Goal: Task Accomplishment & Management: Use online tool/utility

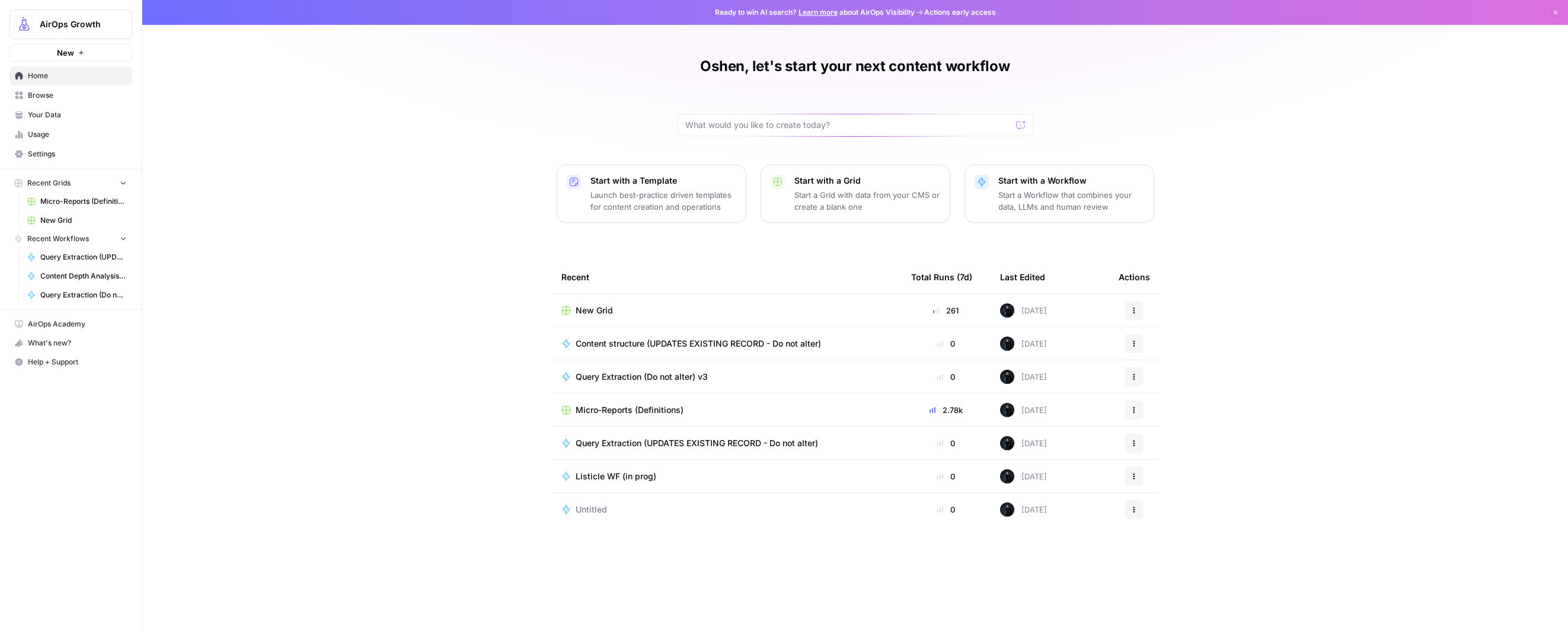
click at [39, 95] on span "Browse" at bounding box center [77, 95] width 99 height 11
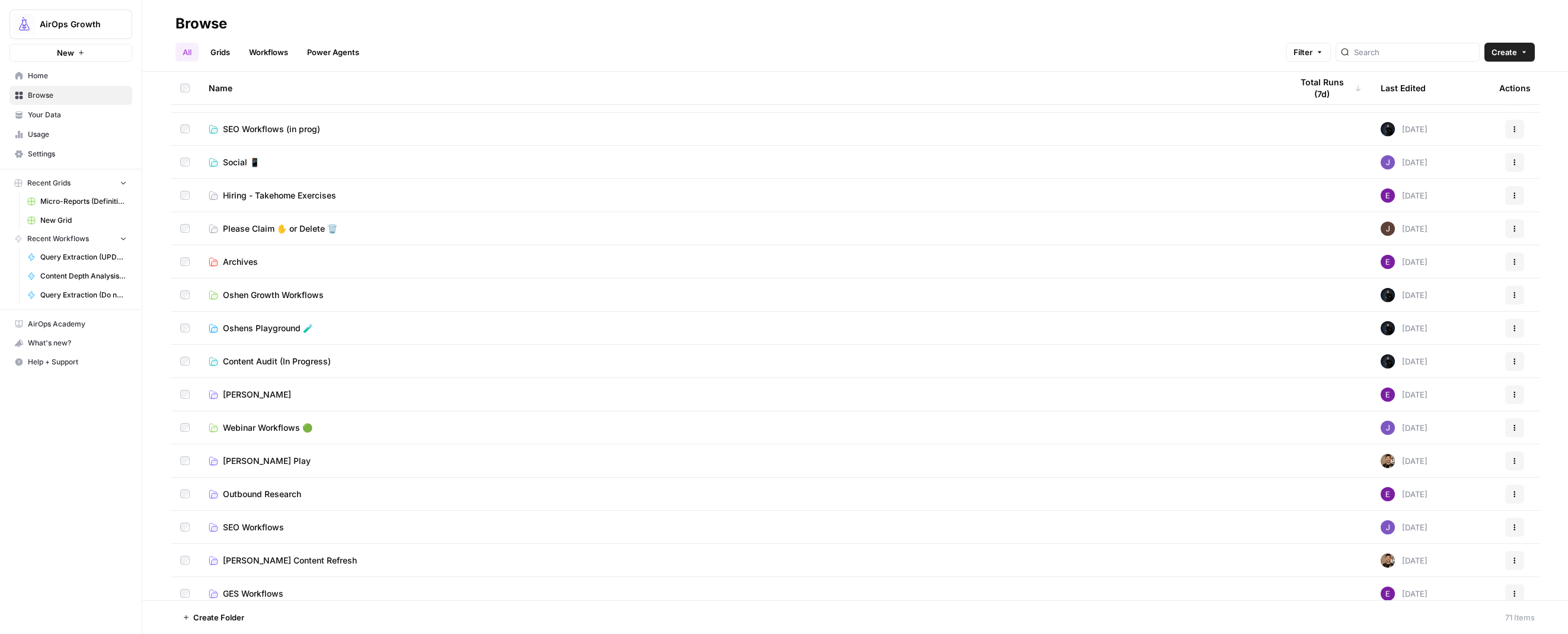
scroll to position [257, 0]
click at [267, 332] on span "Oshens Playground 🧪" at bounding box center [268, 329] width 90 height 12
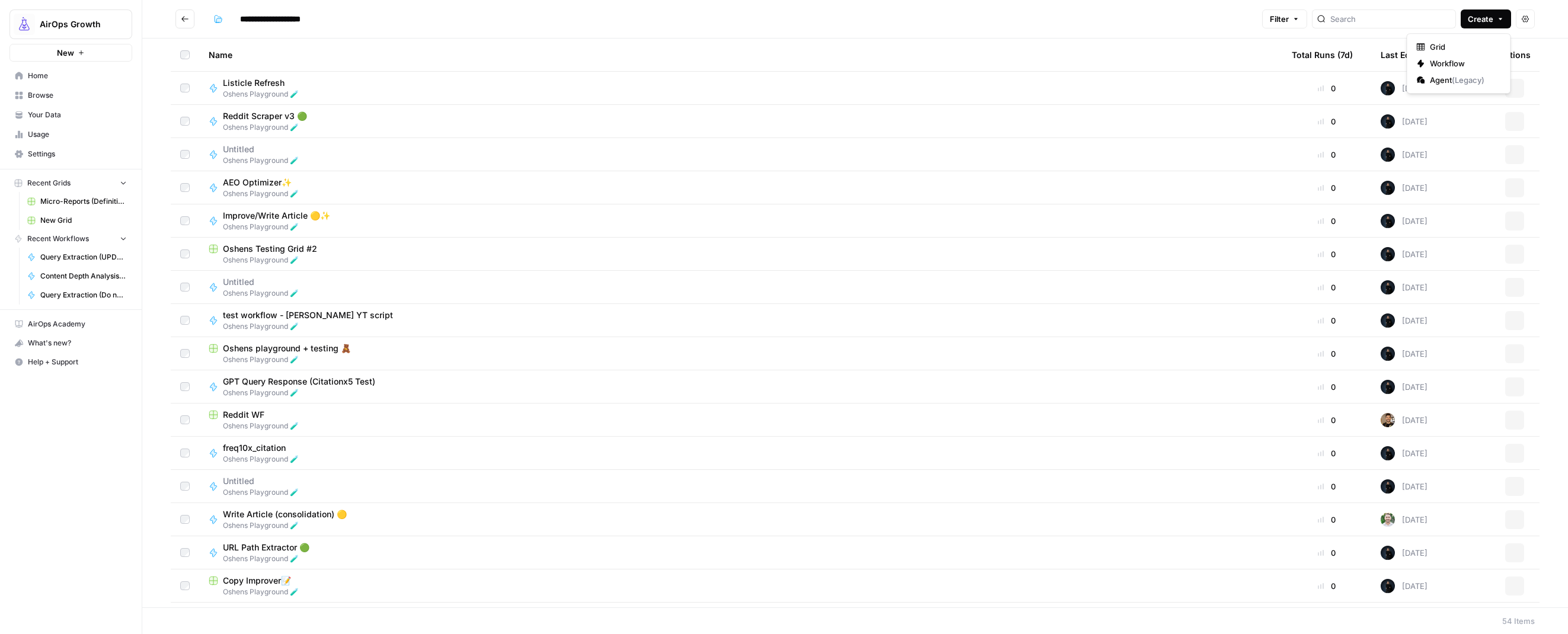
drag, startPoint x: 1492, startPoint y: 15, endPoint x: 1465, endPoint y: 17, distance: 27.1
click at [1492, 15] on span "Create" at bounding box center [1481, 18] width 25 height 12
click at [1432, 64] on span "Workflow" at bounding box center [1463, 63] width 66 height 12
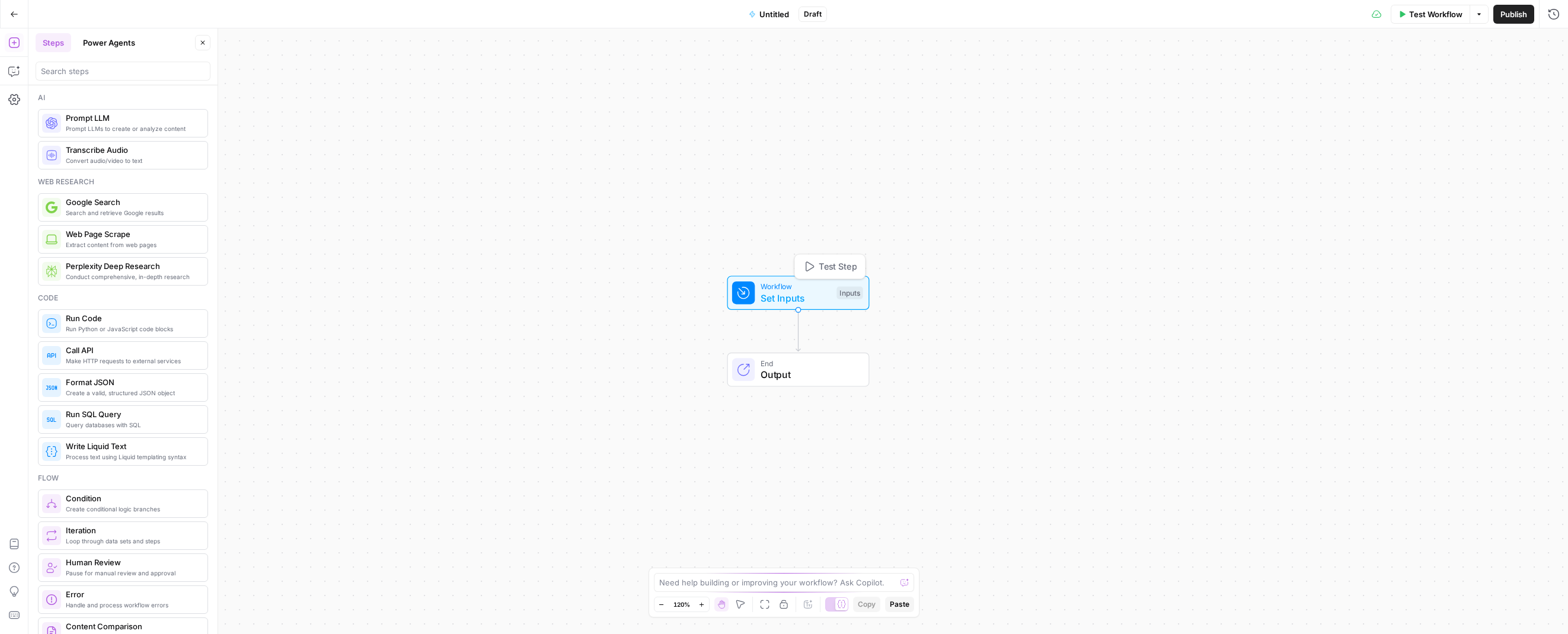
click at [762, 294] on span "Set Inputs" at bounding box center [795, 298] width 71 height 14
click at [1398, 79] on span "Add Field" at bounding box center [1413, 80] width 34 height 12
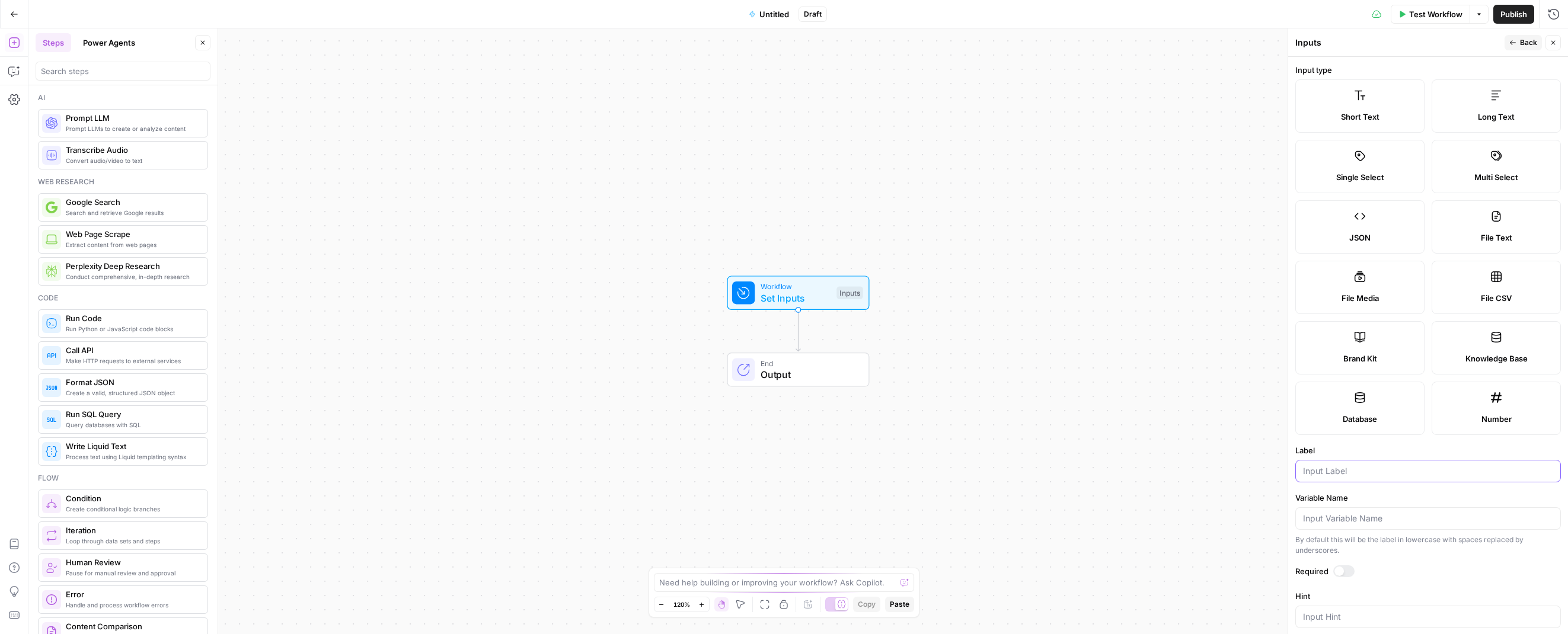
click at [1339, 467] on input "Label" at bounding box center [1428, 471] width 250 height 12
type input "query 1"
drag, startPoint x: 1513, startPoint y: 43, endPoint x: 1507, endPoint y: 44, distance: 6.1
click at [1513, 43] on icon "button" at bounding box center [1513, 42] width 7 height 7
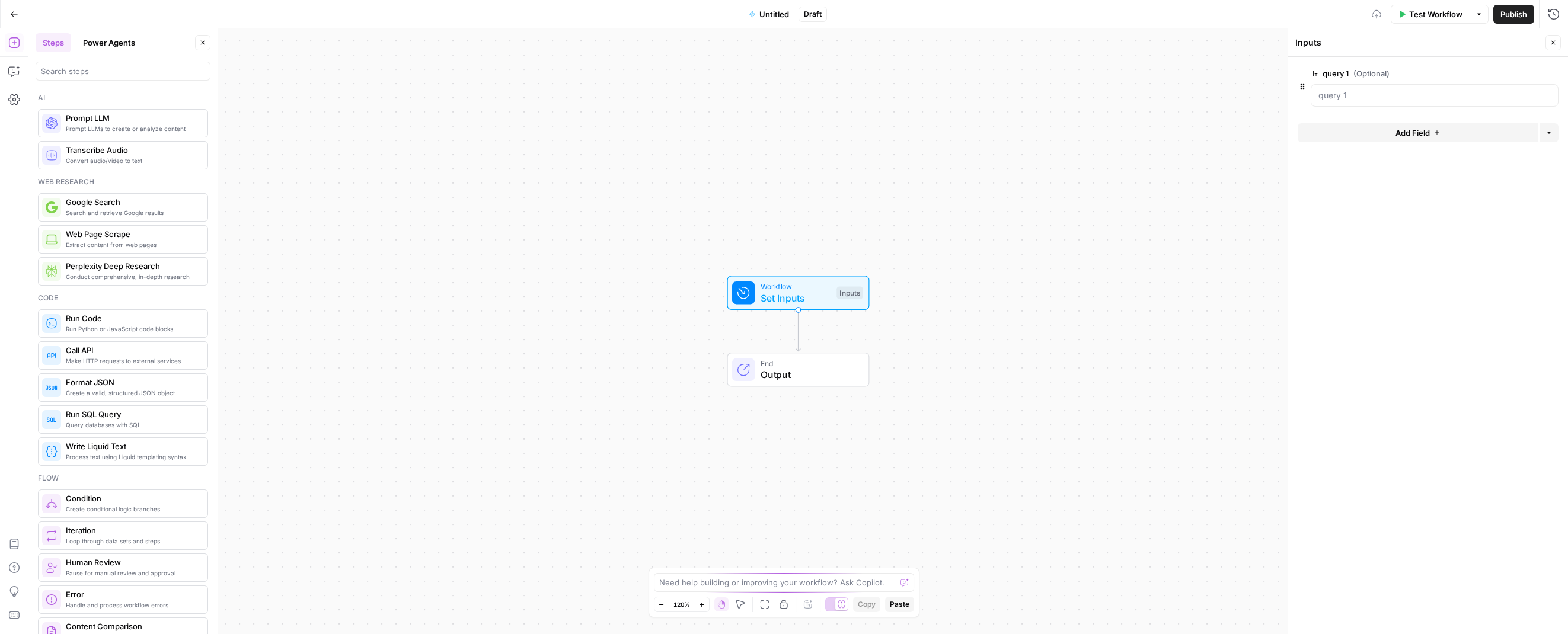
click at [1412, 131] on span "Add Field" at bounding box center [1413, 132] width 34 height 12
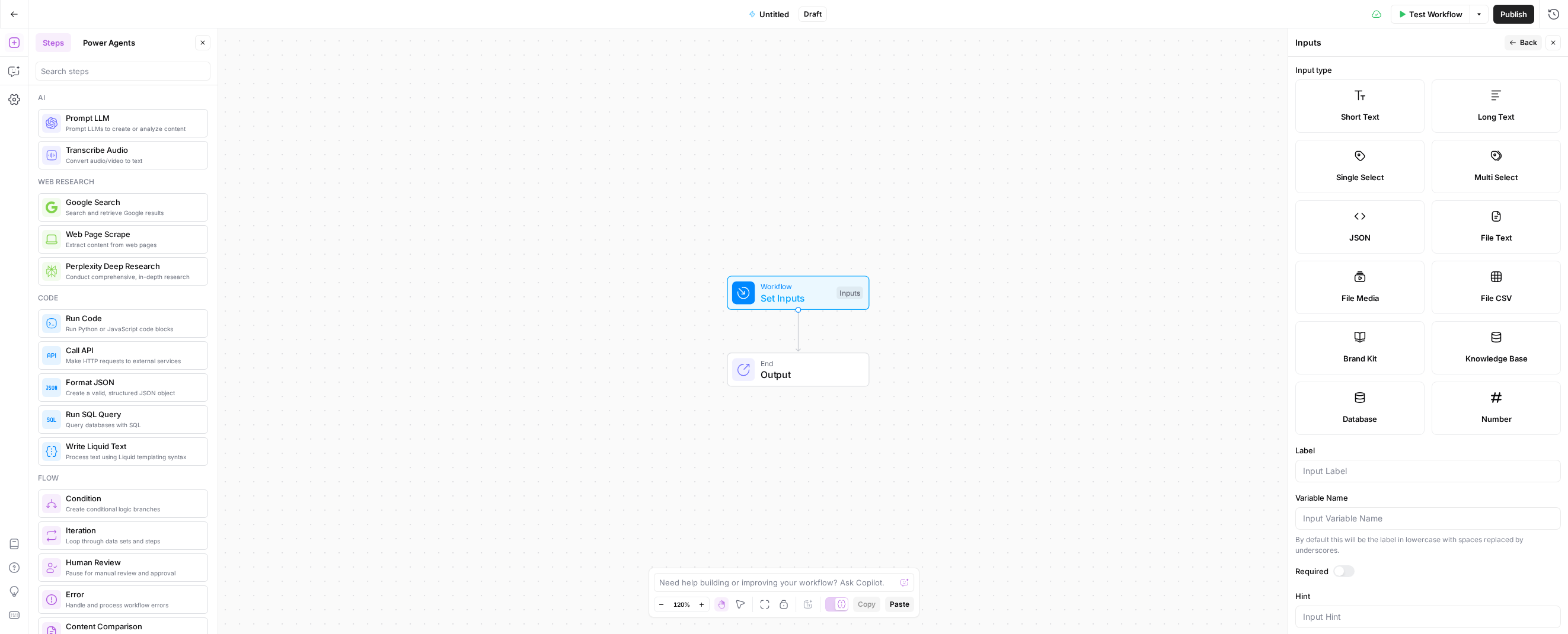
click at [1387, 479] on div at bounding box center [1428, 470] width 266 height 22
type input "query 2"
drag, startPoint x: 1125, startPoint y: 298, endPoint x: 1107, endPoint y: 299, distance: 18.0
click at [1125, 298] on div "Workflow Set Inputs Inputs End Output" at bounding box center [799, 331] width 1540 height 605
click at [122, 337] on div "Run Python or JavaScript code blocks Run Code" at bounding box center [123, 323] width 170 height 29
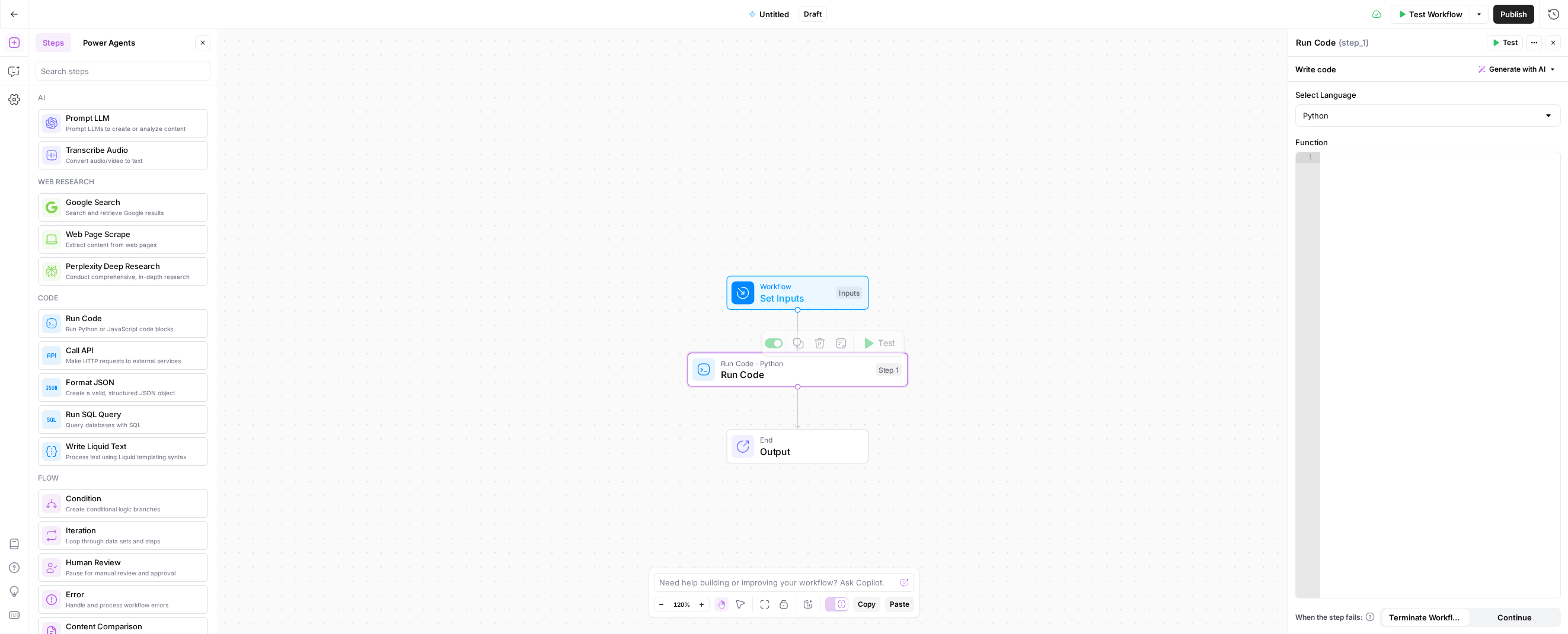
click at [1427, 215] on div at bounding box center [1440, 385] width 240 height 467
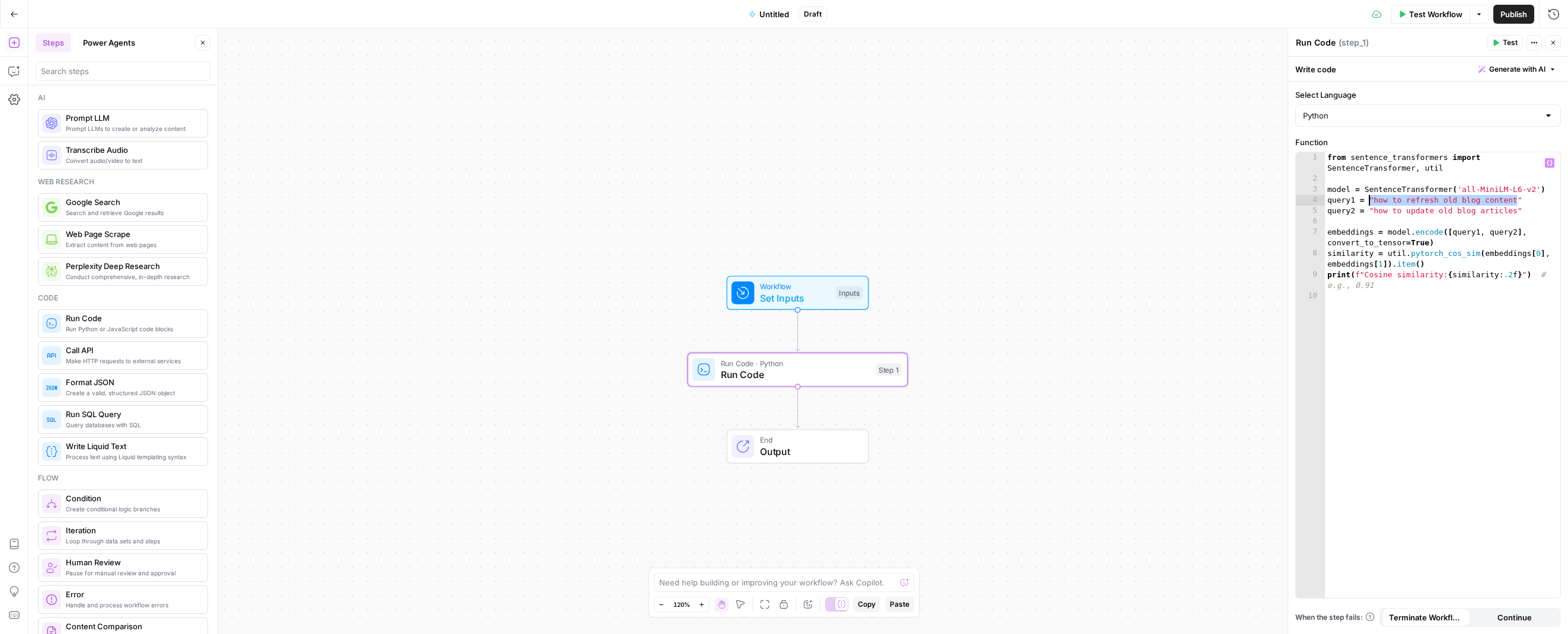
drag, startPoint x: 1516, startPoint y: 201, endPoint x: 1371, endPoint y: 202, distance: 145.0
click at [1371, 202] on div "from sentence_transformers import SentenceTransformer , util model = SentenceTr…" at bounding box center [1443, 390] width 236 height 477
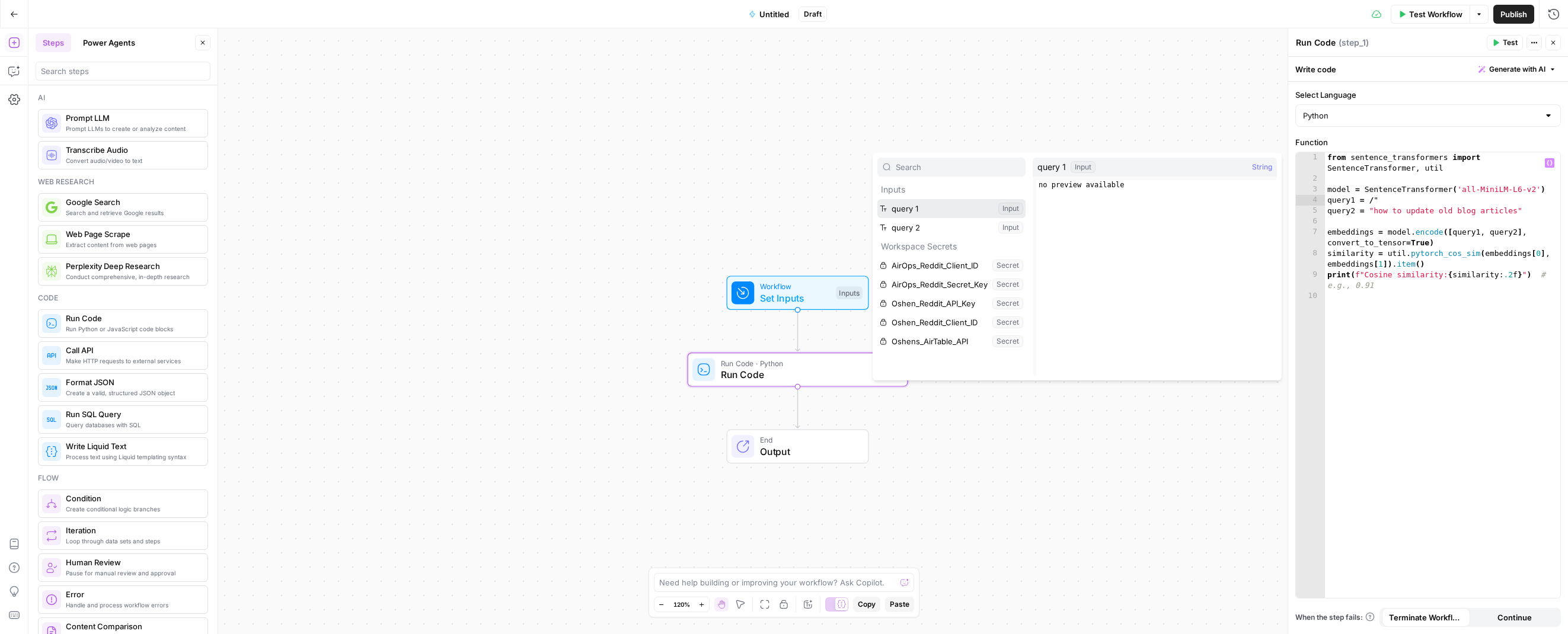
click at [934, 209] on button "Select variable query 1" at bounding box center [951, 209] width 148 height 19
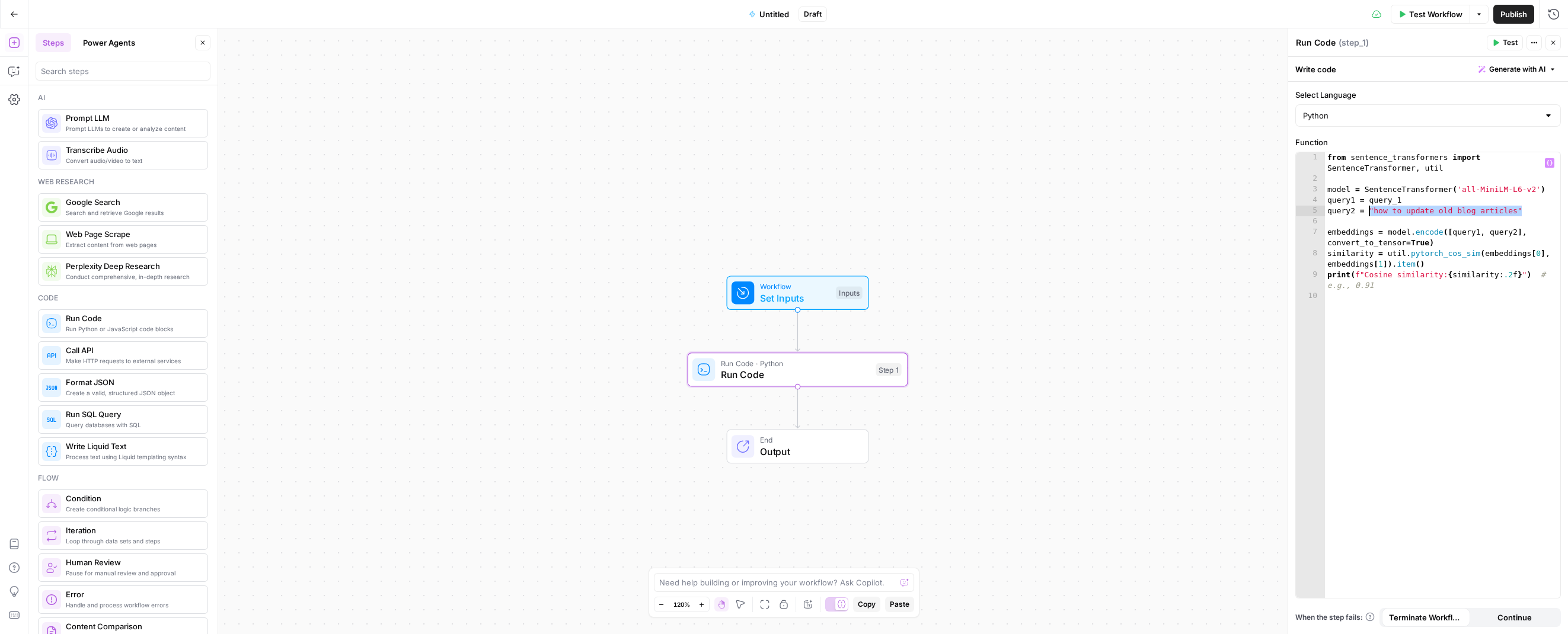
drag, startPoint x: 1515, startPoint y: 209, endPoint x: 1371, endPoint y: 211, distance: 144.0
click at [1371, 211] on div "from sentence_transformers import SentenceTransformer , util model = SentenceTr…" at bounding box center [1443, 390] width 236 height 477
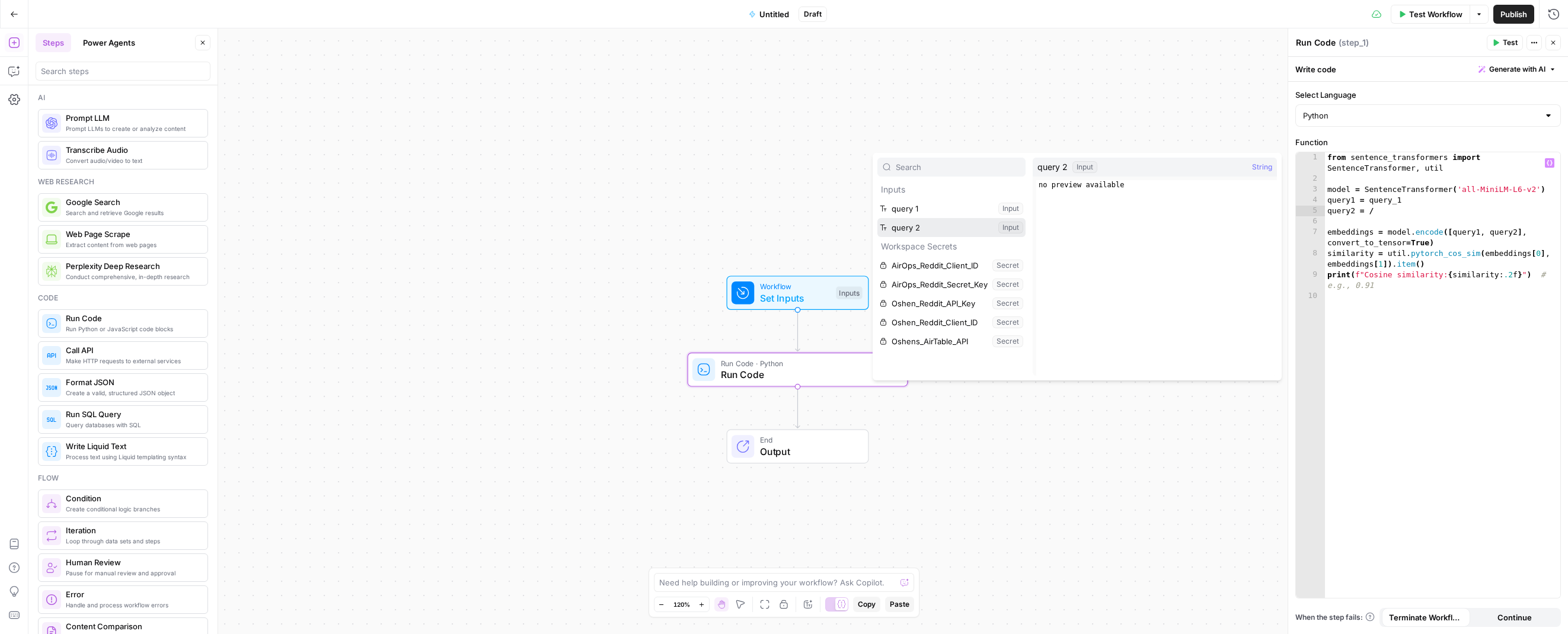
click at [971, 227] on button "Select variable query 2" at bounding box center [951, 228] width 148 height 19
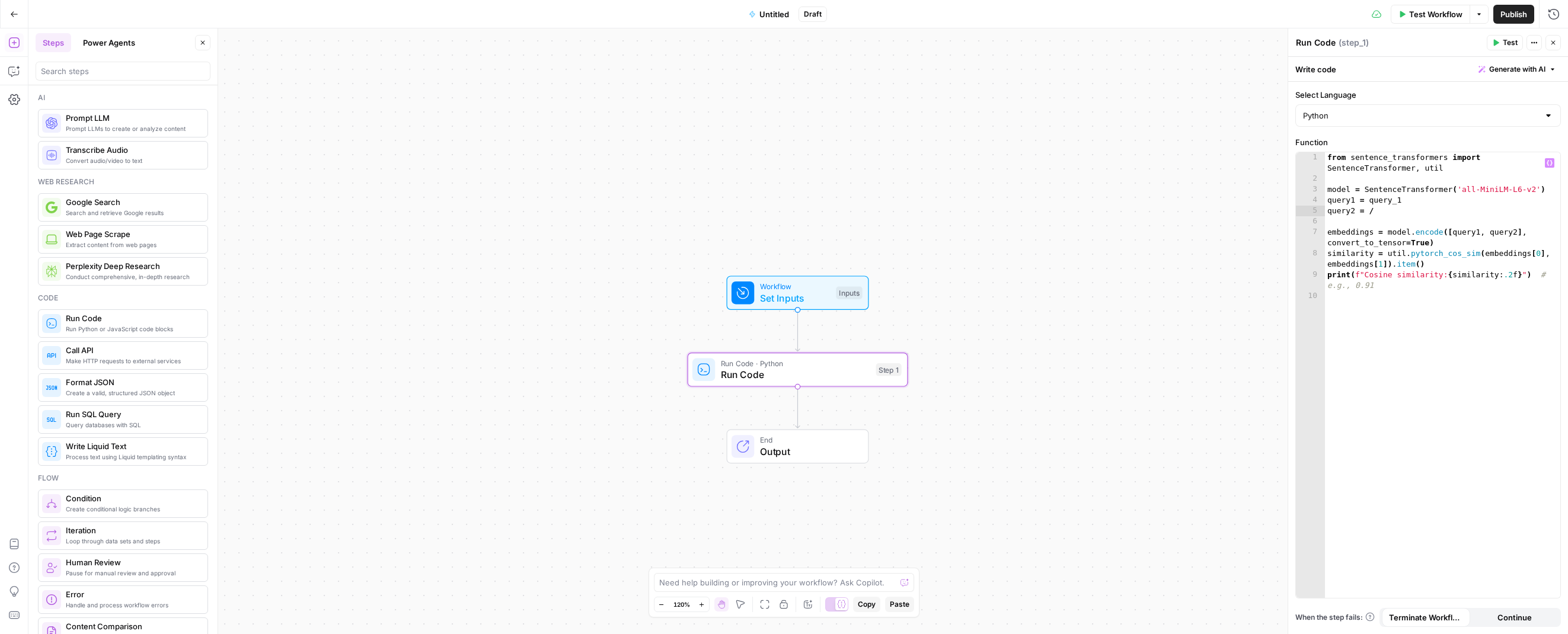
type textarea "**********"
click at [1507, 42] on span "Test" at bounding box center [1510, 43] width 15 height 11
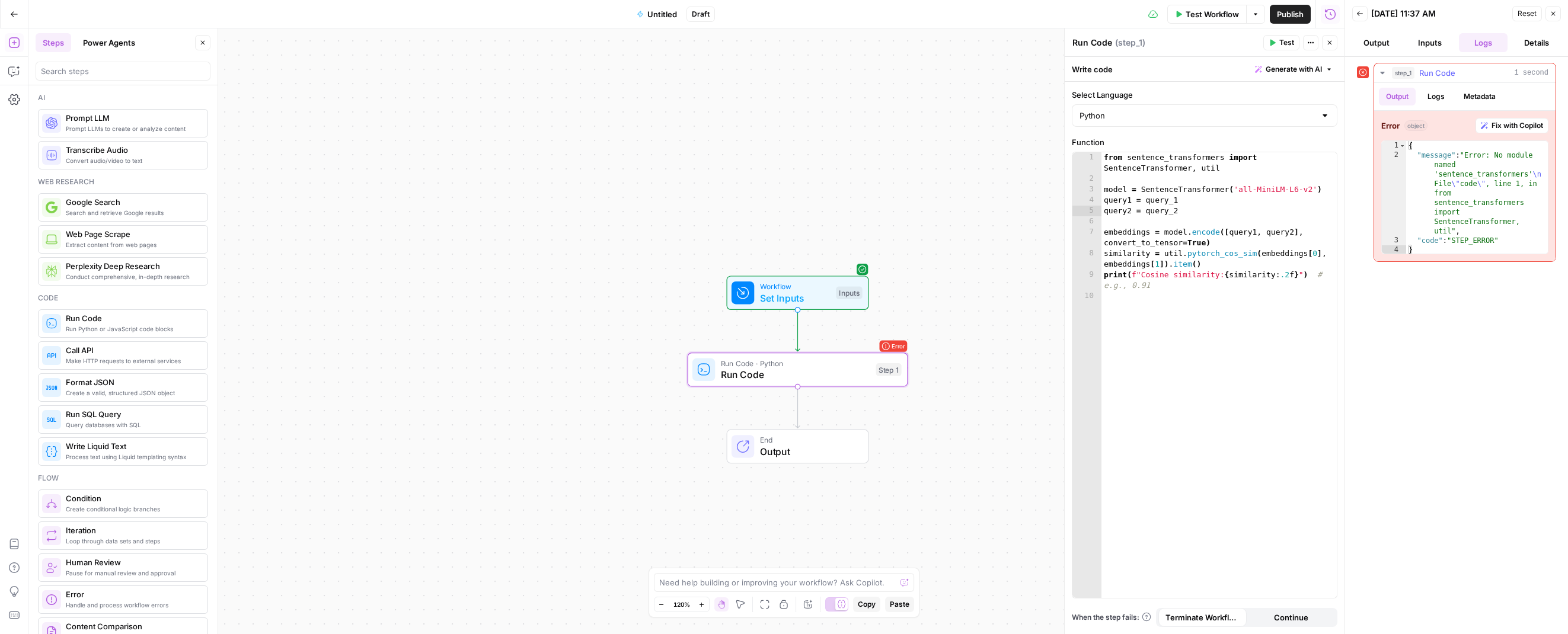
click at [1524, 124] on span "Fix with Copilot" at bounding box center [1517, 125] width 52 height 11
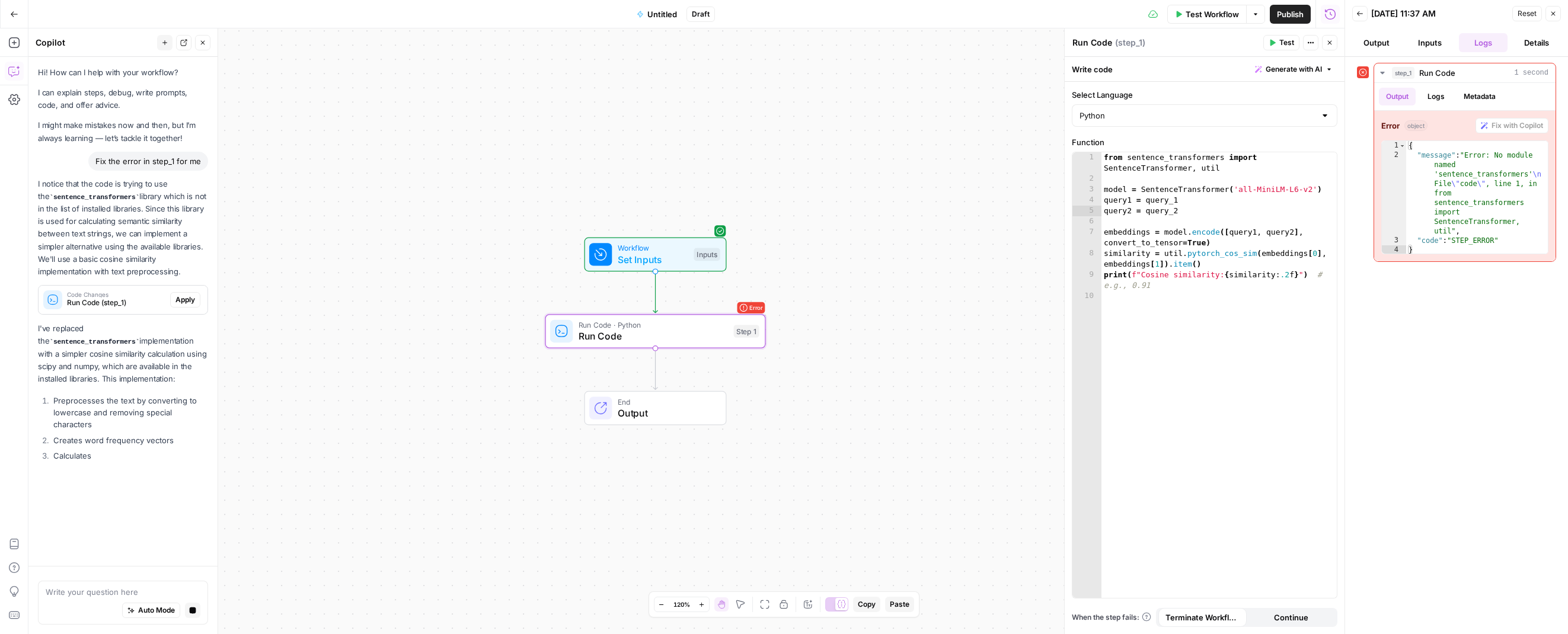
click at [189, 299] on span "Apply" at bounding box center [185, 300] width 20 height 11
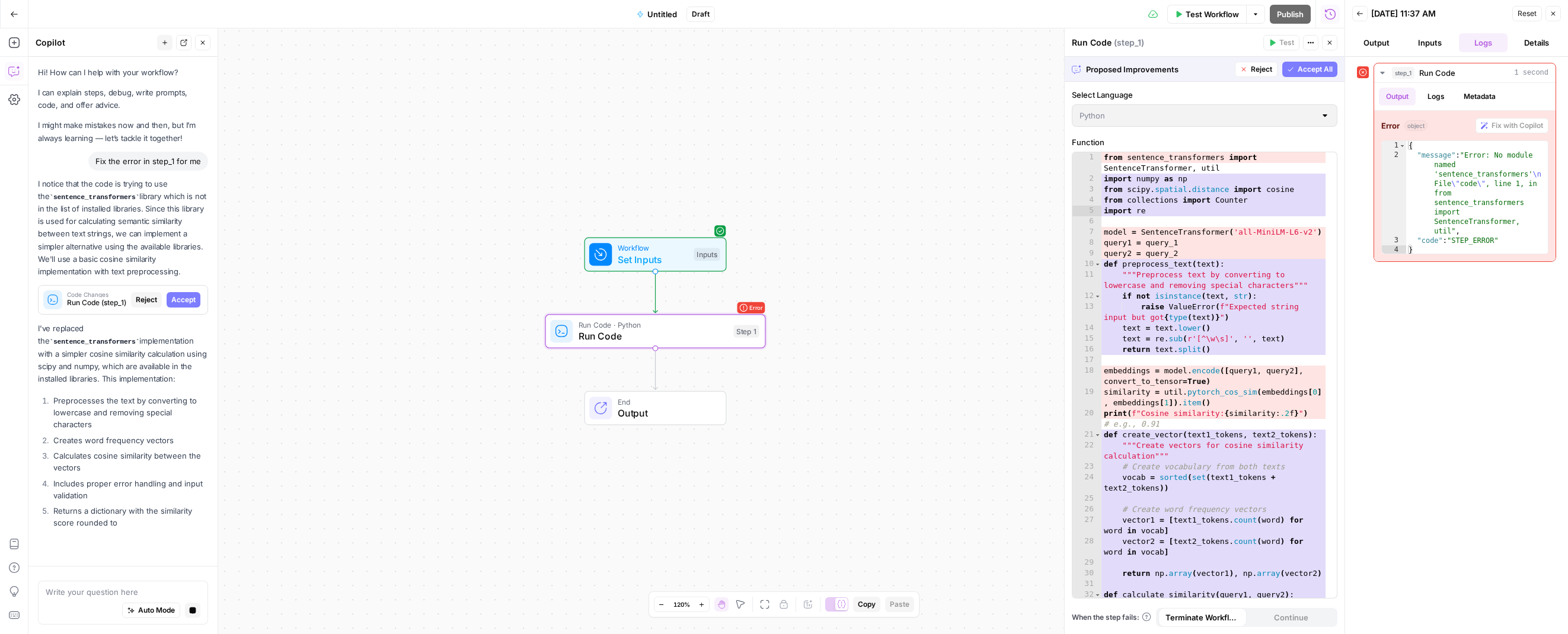
click at [189, 299] on span "Accept" at bounding box center [183, 300] width 24 height 11
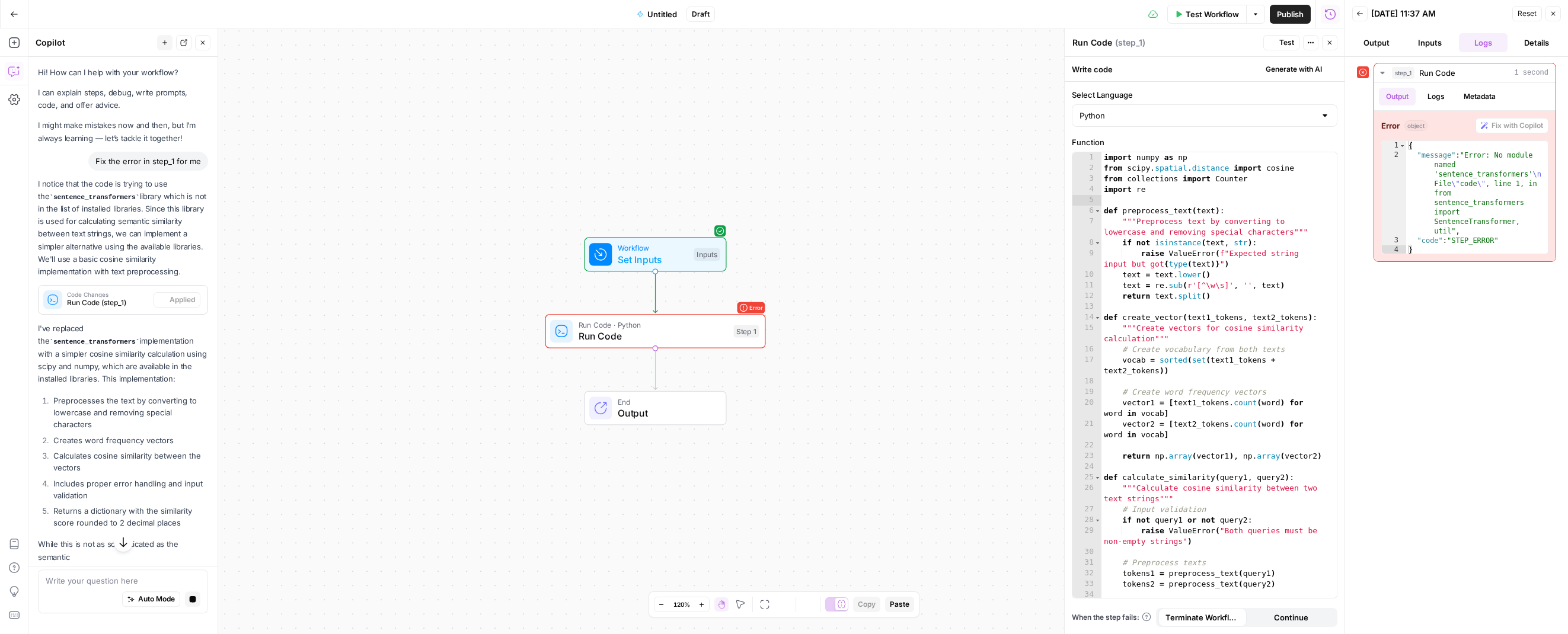
scroll to position [31, 0]
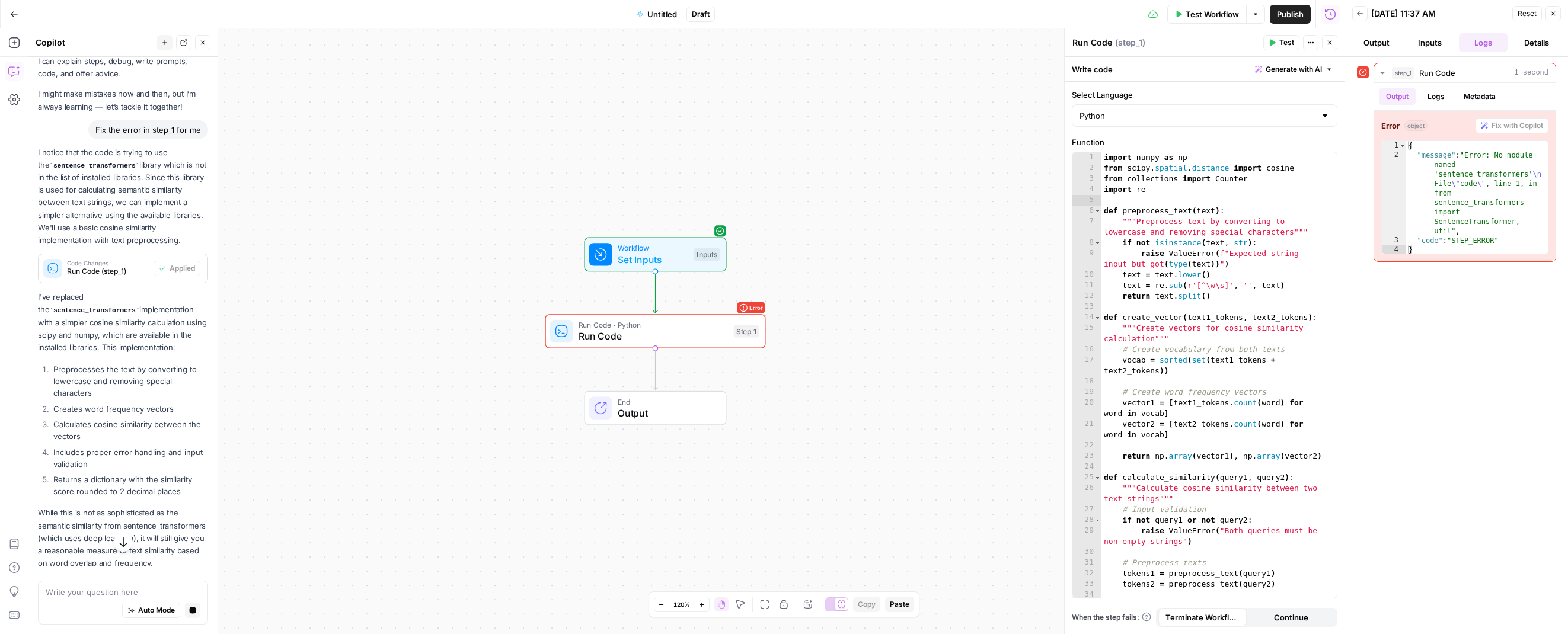
click at [1283, 47] on span "Test" at bounding box center [1286, 43] width 15 height 11
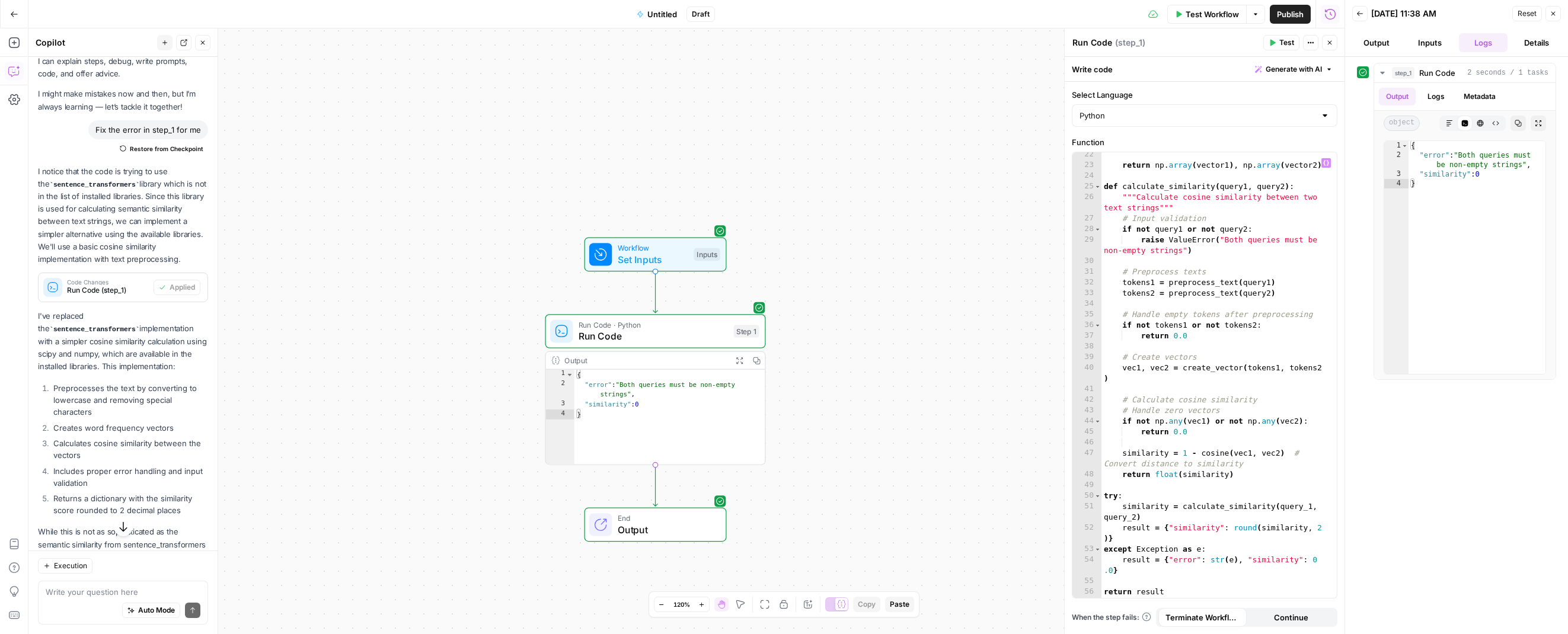
scroll to position [291, 0]
click at [75, 591] on textarea at bounding box center [123, 592] width 155 height 12
paste textarea "Can you help me fix step one's output?"
type textarea "Can you help me fix step one's output?"
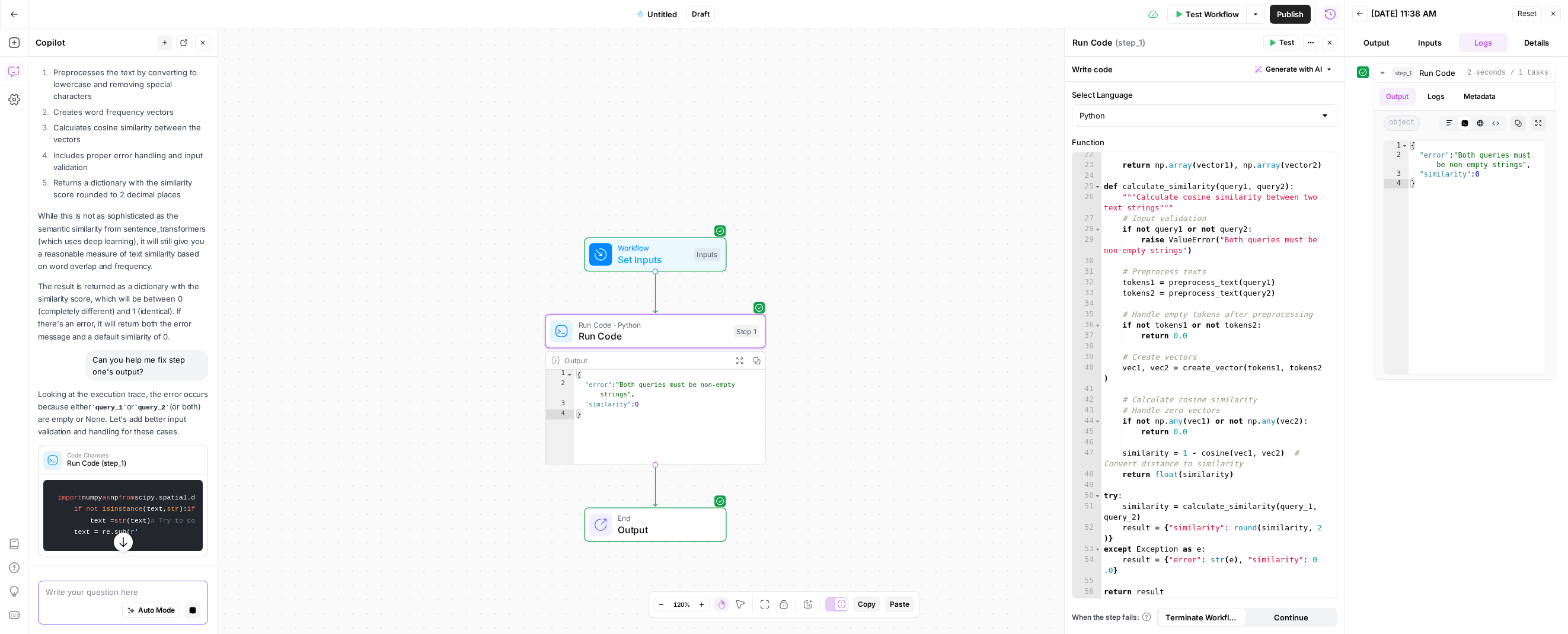
scroll to position [440, 0]
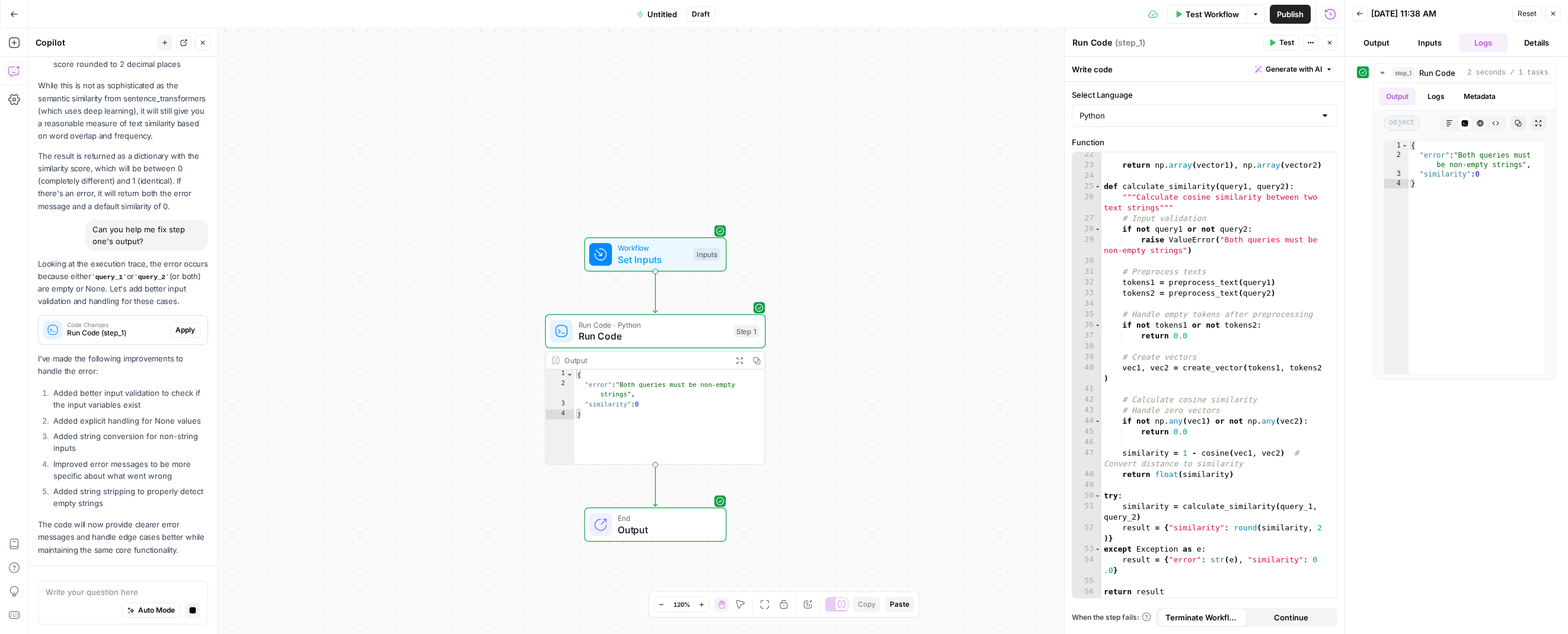
click at [1188, 20] on span "Test Workflow" at bounding box center [1213, 14] width 53 height 12
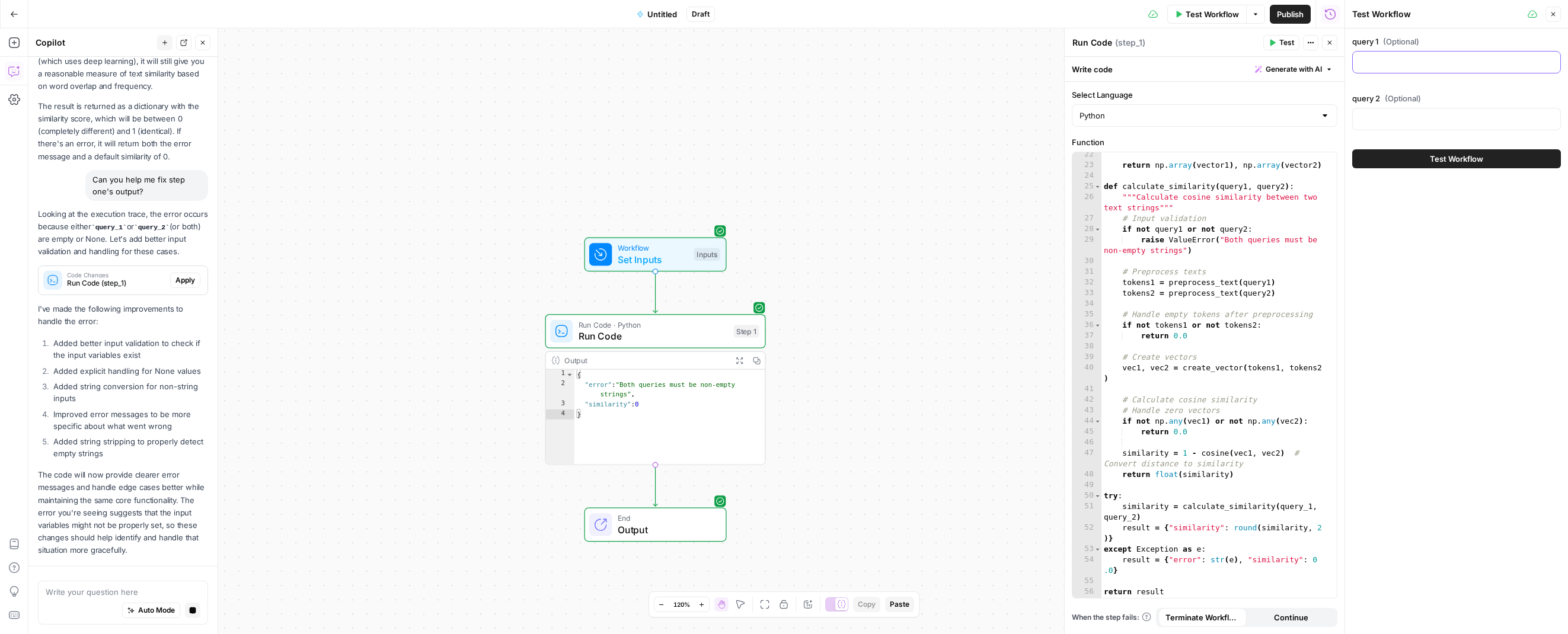
click at [1392, 60] on input "query 1 (Optional)" at bounding box center [1457, 62] width 193 height 12
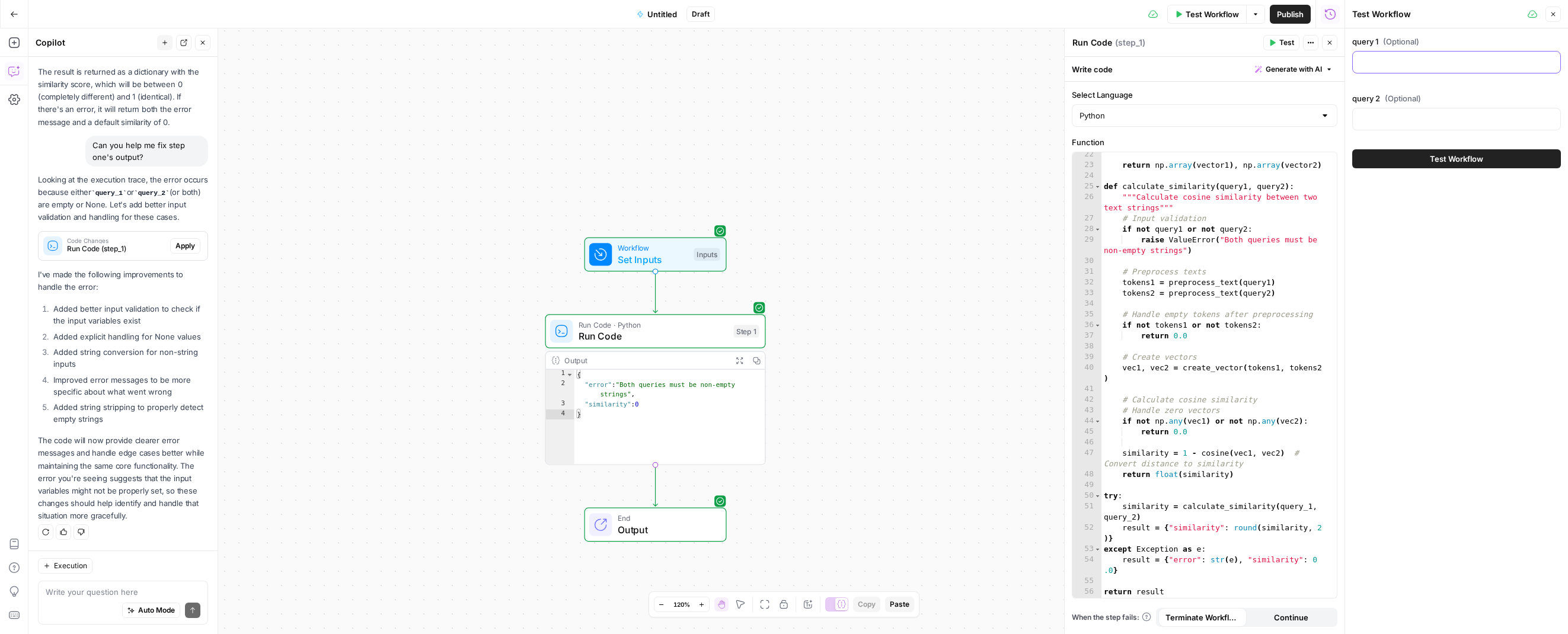
click at [1435, 62] on input "query 1 (Optional)" at bounding box center [1457, 62] width 193 height 12
paste input "how to refresh old blog content"
type input "how to refresh old blog content"
click at [1395, 107] on div "query 2 (Optional)" at bounding box center [1457, 113] width 209 height 43
click at [1395, 111] on div at bounding box center [1457, 118] width 209 height 22
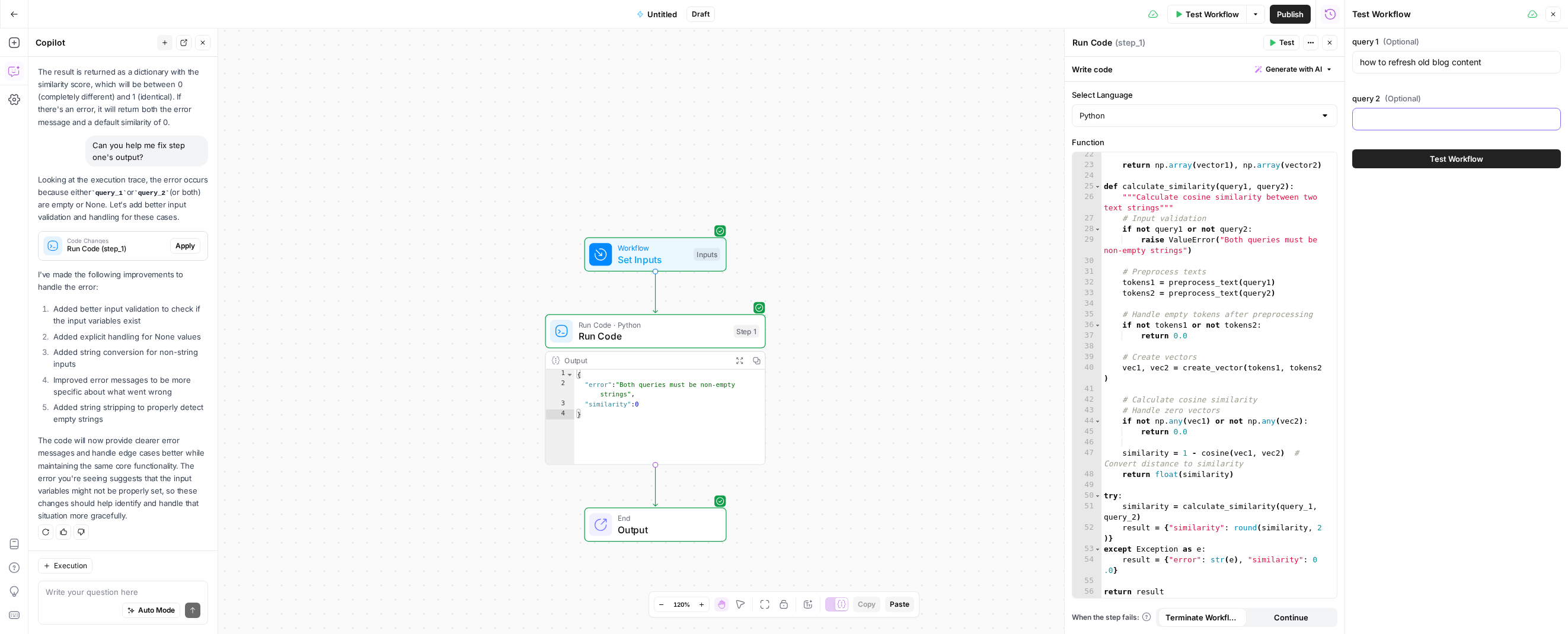
paste input "how to update old blog articles"
type input "how to update old blog articles"
click at [1412, 150] on button "Test Workflow" at bounding box center [1457, 159] width 209 height 19
click at [1402, 163] on button "Test Workflow" at bounding box center [1457, 159] width 209 height 19
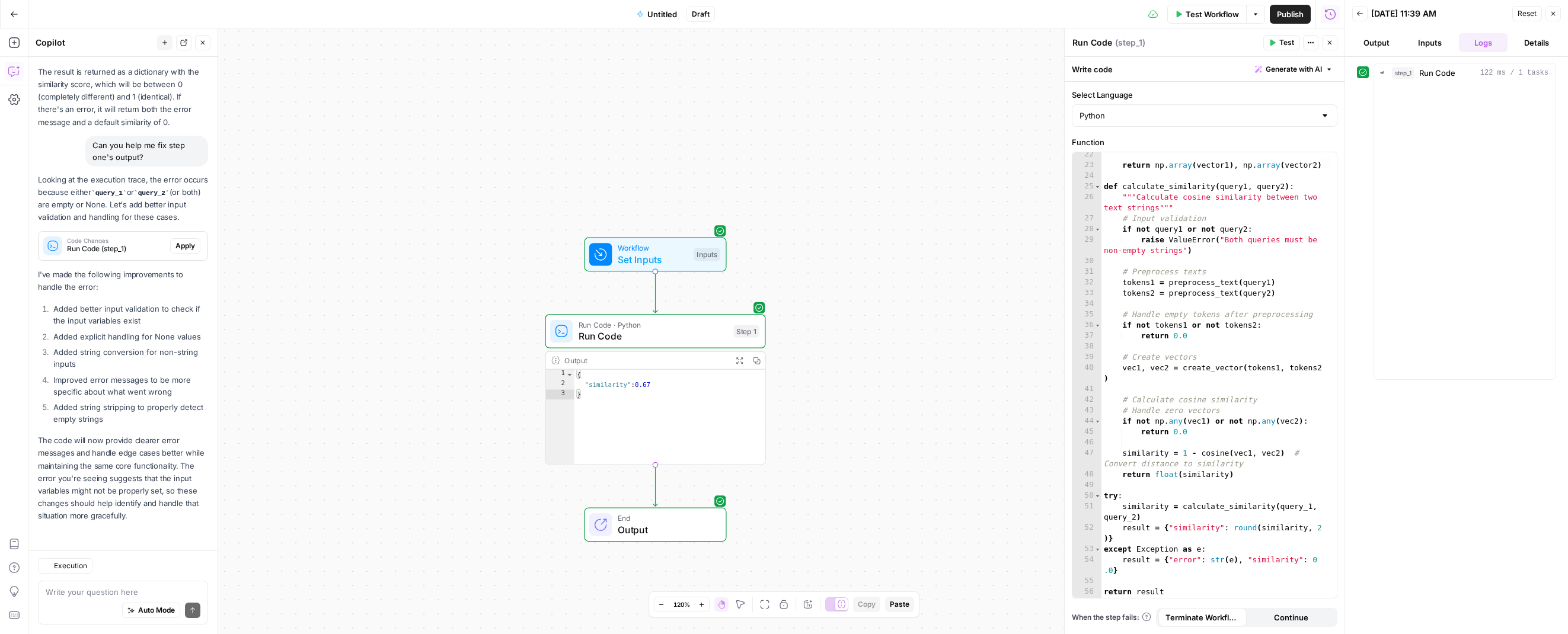
scroll to position [637, 0]
click at [70, 595] on textarea at bounding box center [123, 592] width 155 height 12
click at [66, 600] on div "Auto Mode Send" at bounding box center [123, 610] width 155 height 26
paste textarea "Never mind, I realize I didn't put anything in my input."
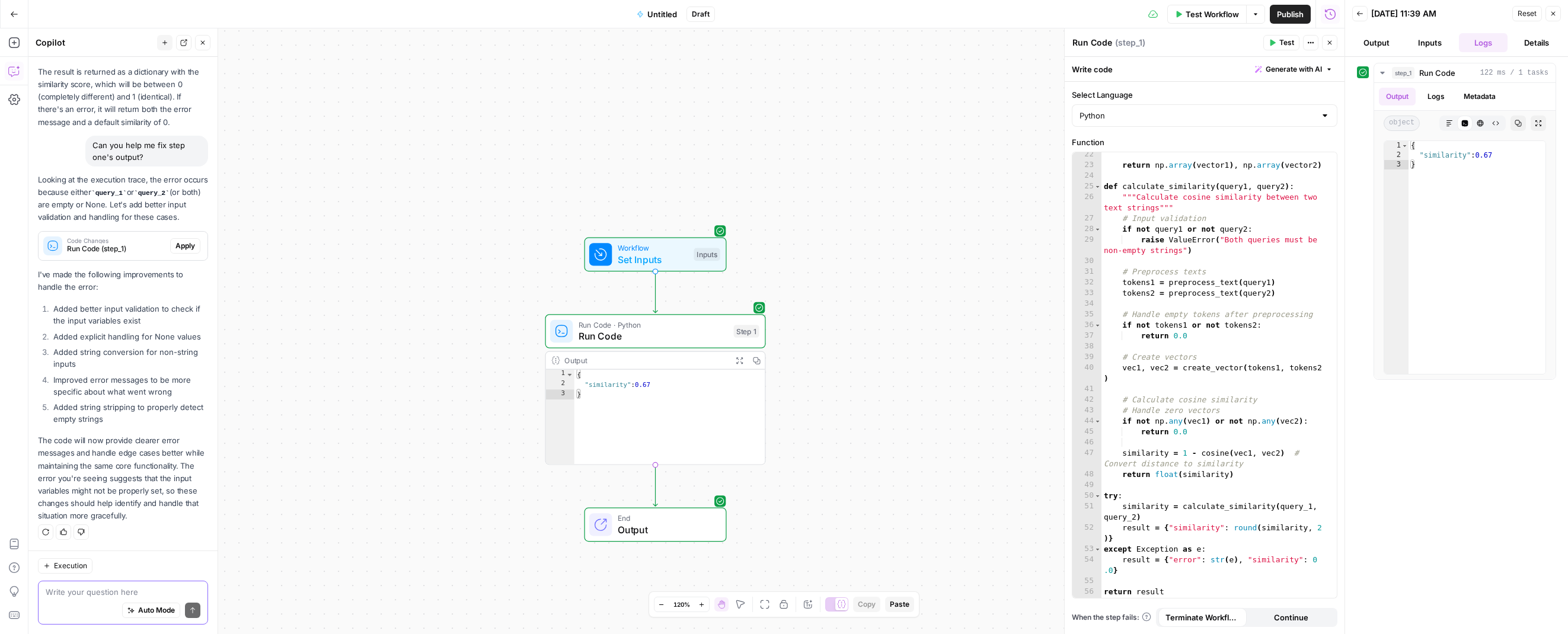
type textarea "Never mind, I realize I didn't put anything in my input."
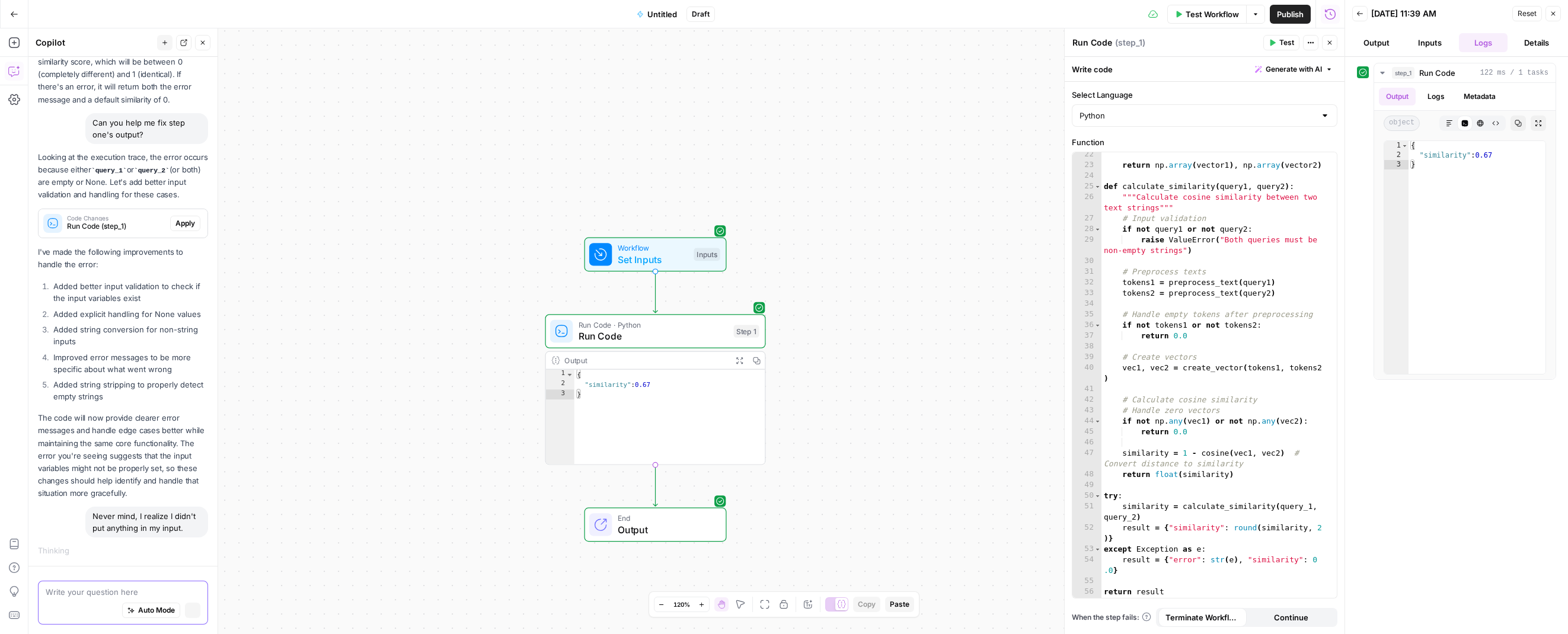
scroll to position [652, 0]
paste textarea "But can we also add this to this?"
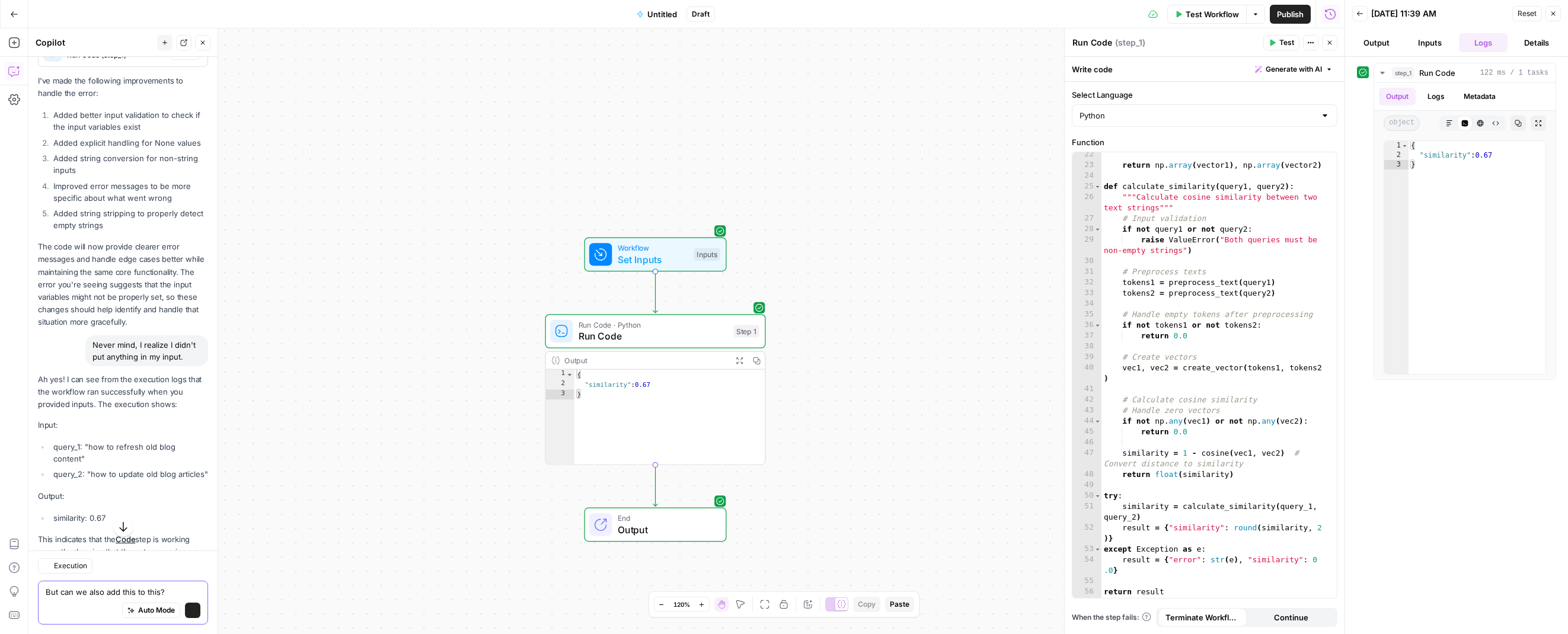
scroll to position [774, 0]
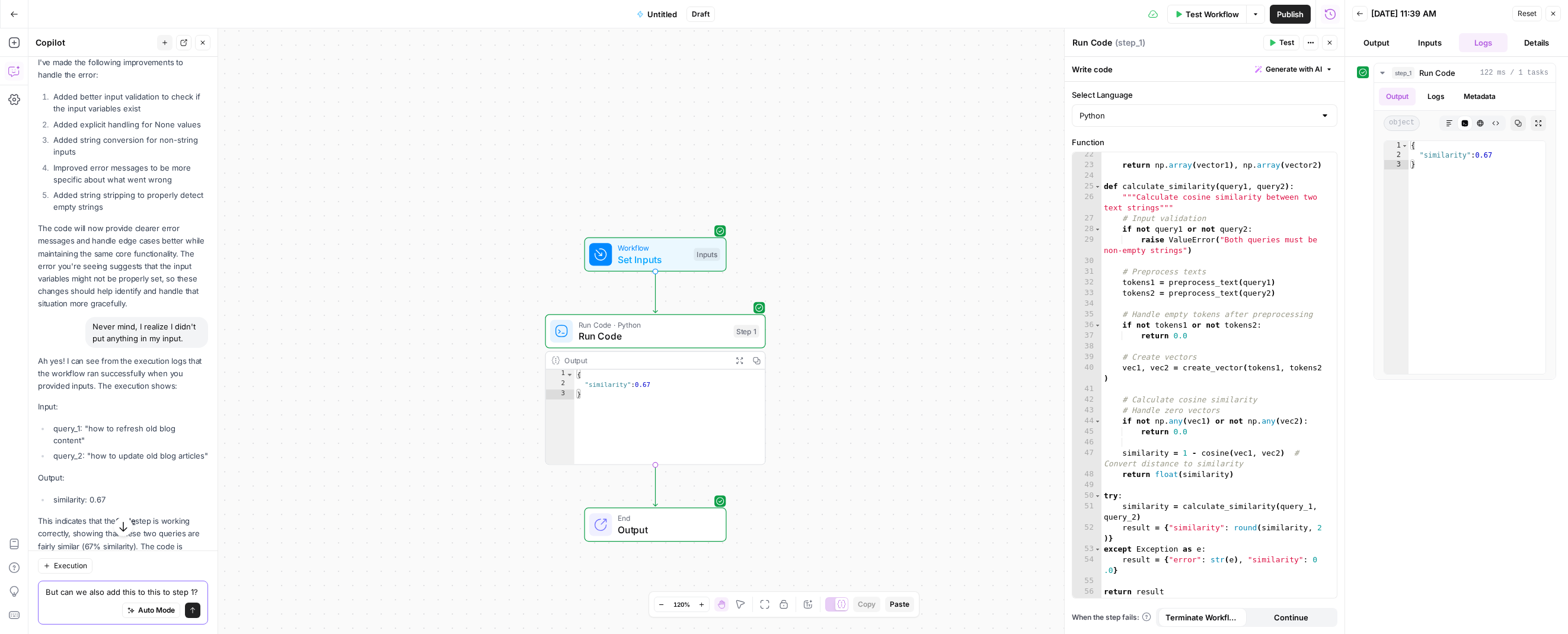
paste textarea "final_score = (embedding_similarity * weight1) + (jaccard_similarity * weight2)"
type textarea "But can we also add this to this to step 1? final_score = (embedding_similarity…"
click at [185, 612] on button "Send" at bounding box center [192, 610] width 15 height 15
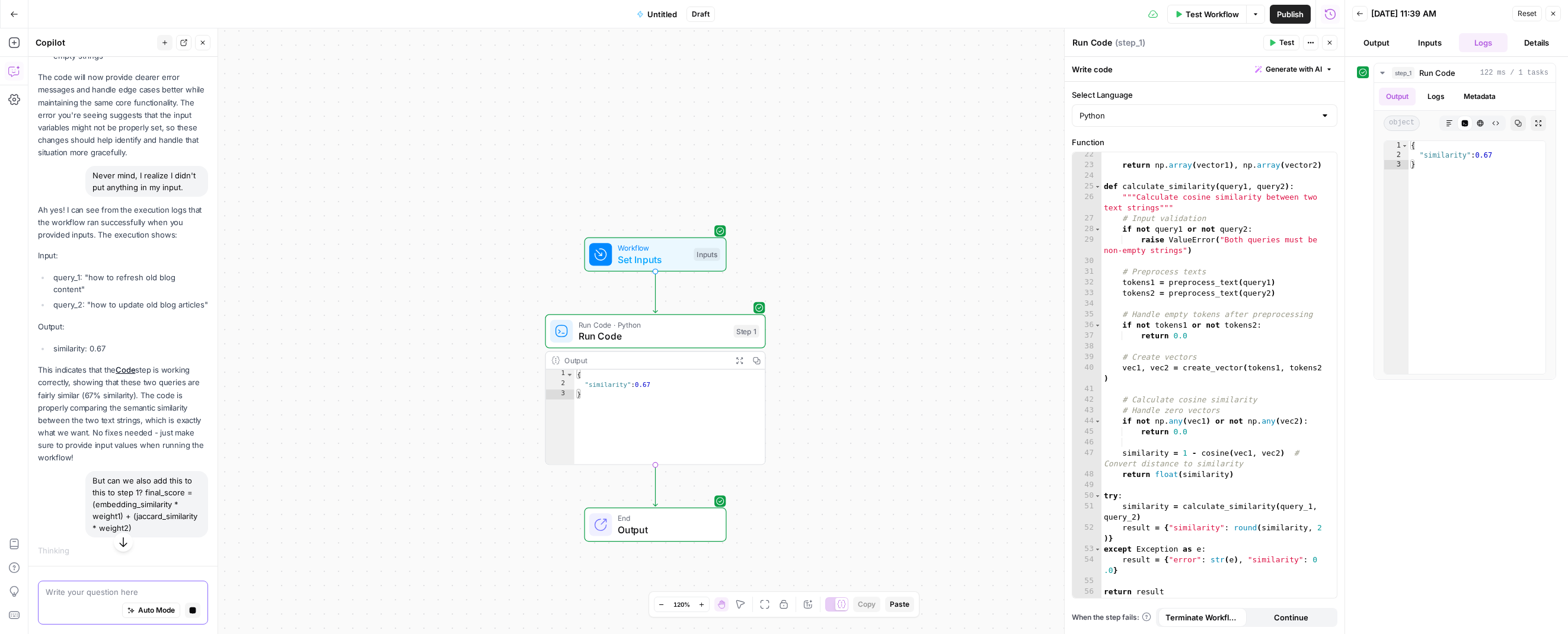
scroll to position [1028, 0]
click at [1172, 403] on div "return np . array ( vector1 ) , np . array ( vector2 ) def calculate_similarity…" at bounding box center [1214, 383] width 224 height 467
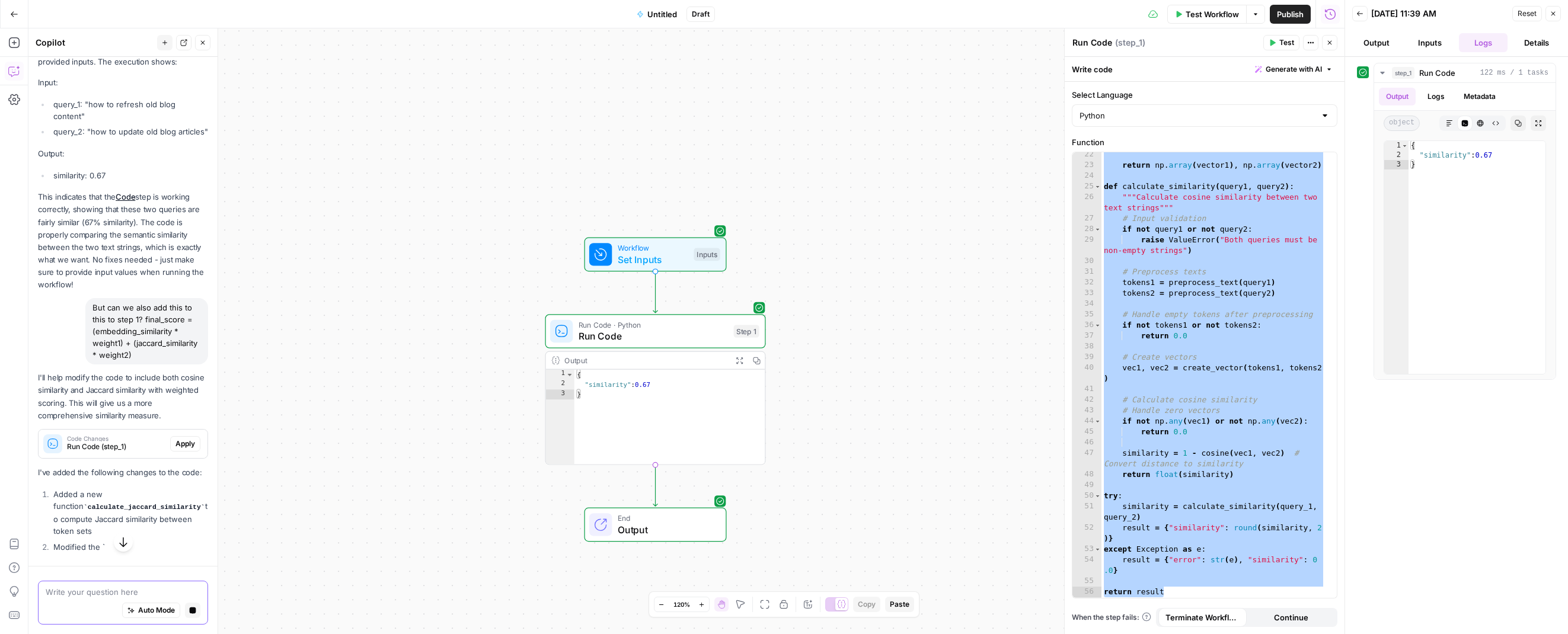
scroll to position [1213, 0]
click at [1283, 15] on span "Publish" at bounding box center [1290, 14] width 27 height 12
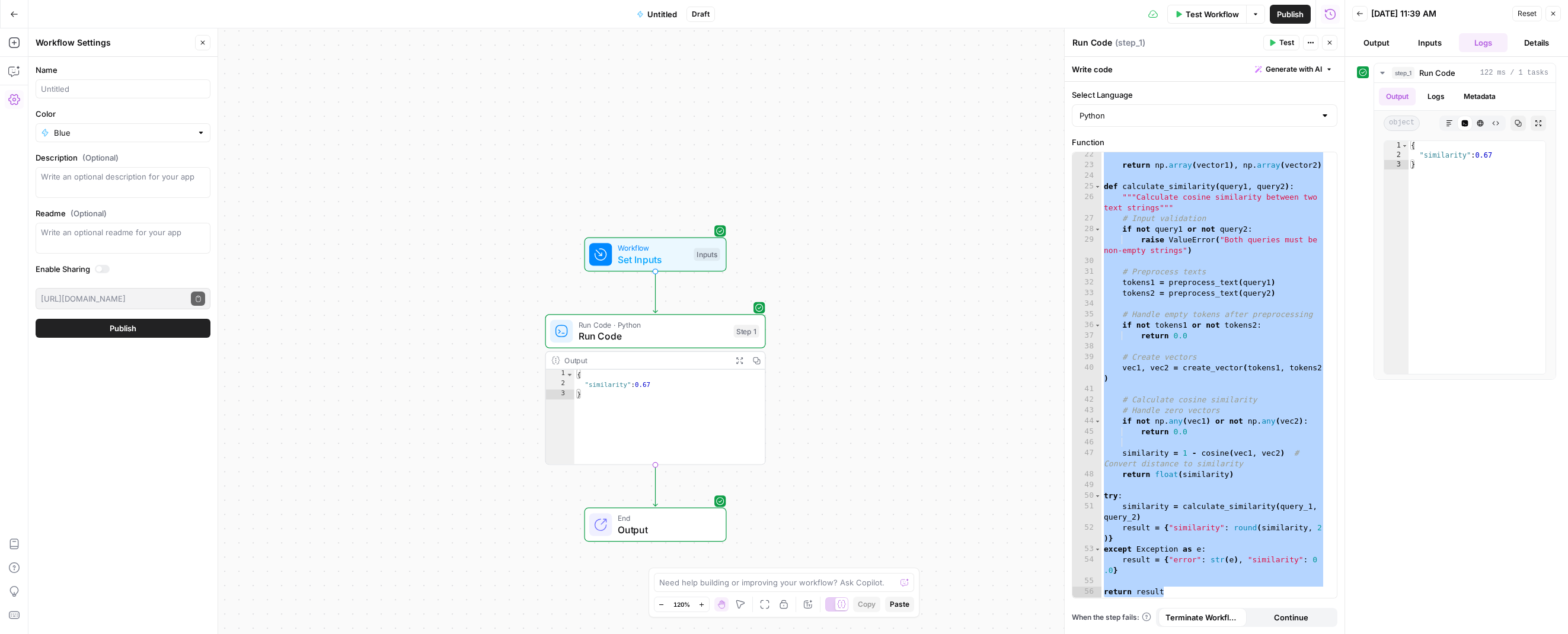
click at [144, 330] on button "Publish" at bounding box center [123, 328] width 175 height 19
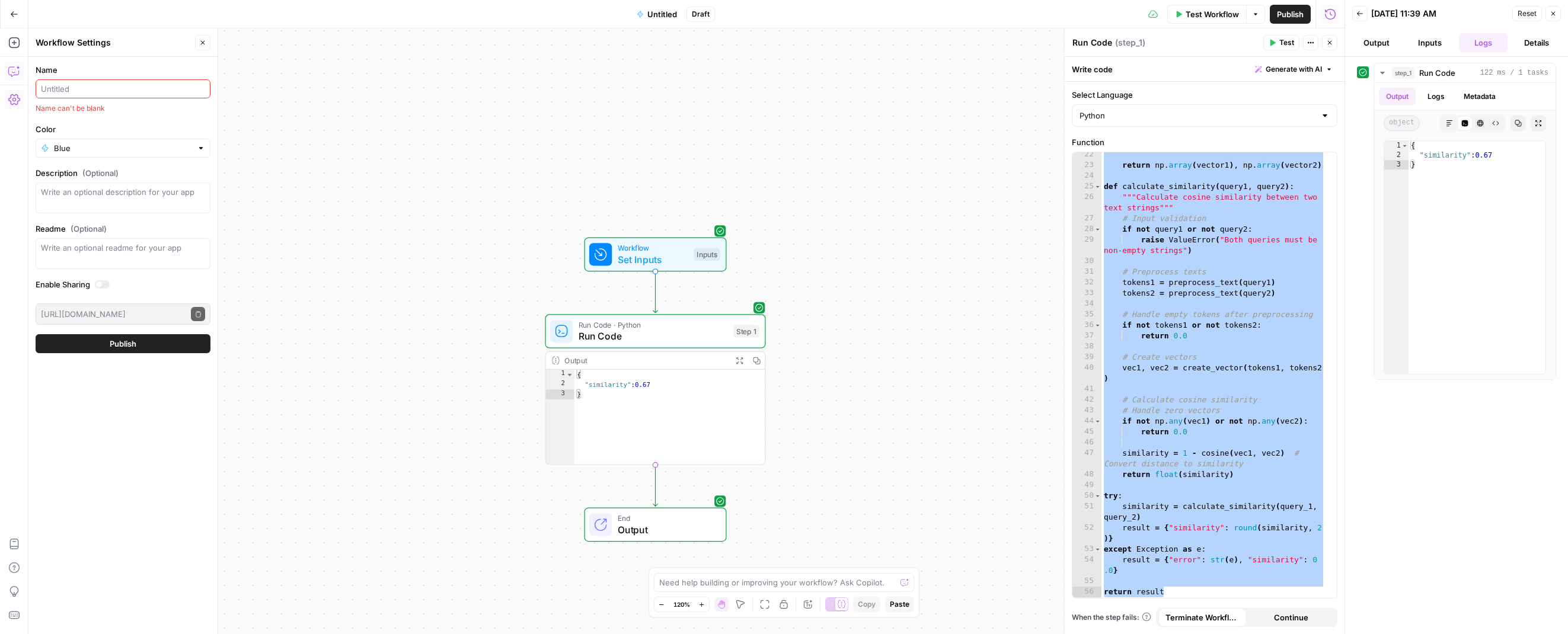
drag, startPoint x: 13, startPoint y: 66, endPoint x: 17, endPoint y: 81, distance: 15.5
click at [13, 67] on icon "button" at bounding box center [13, 71] width 10 height 10
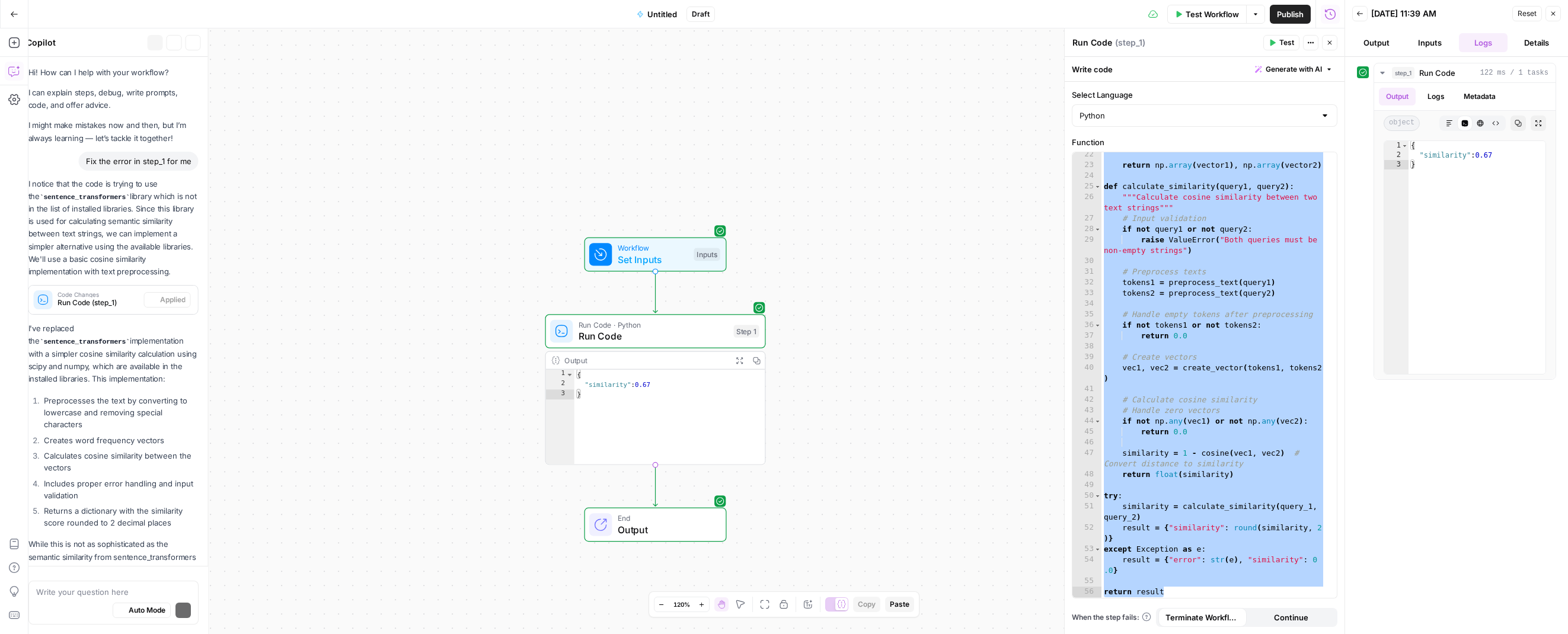
scroll to position [1462, 0]
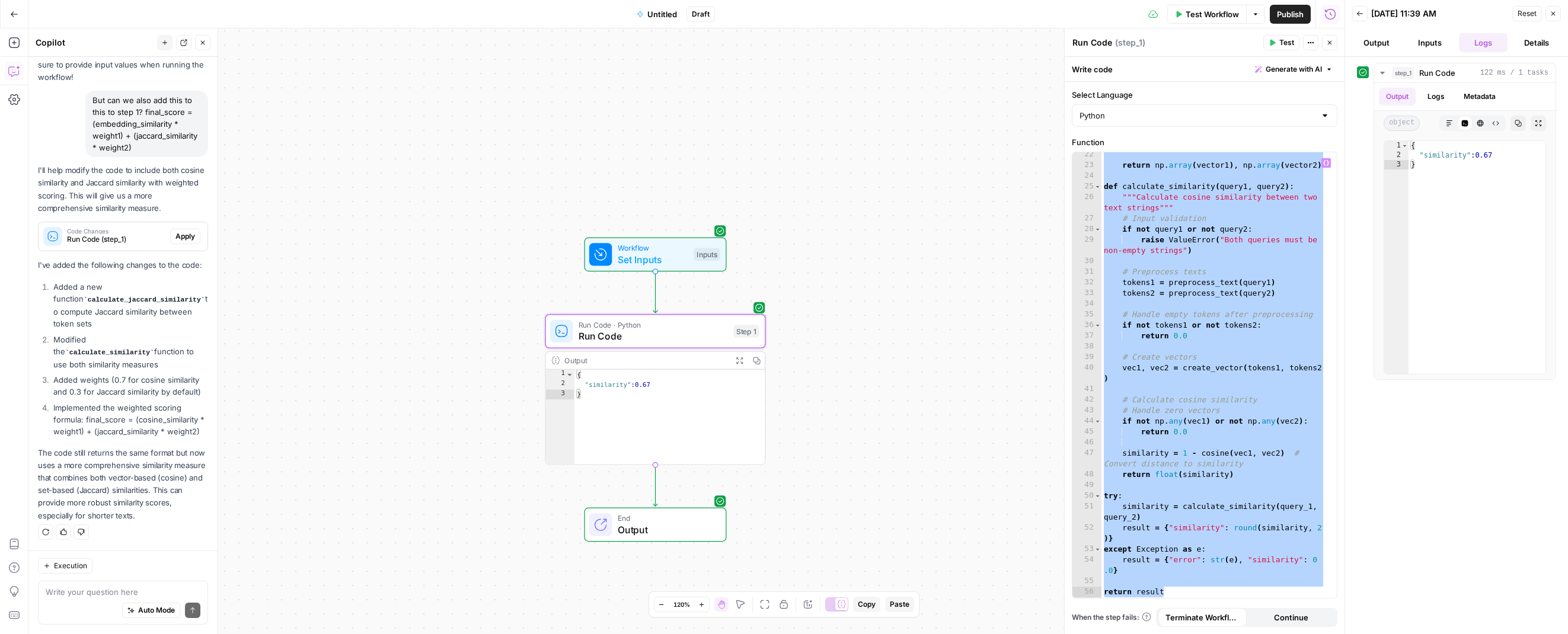
click at [178, 231] on span "Apply" at bounding box center [185, 236] width 20 height 11
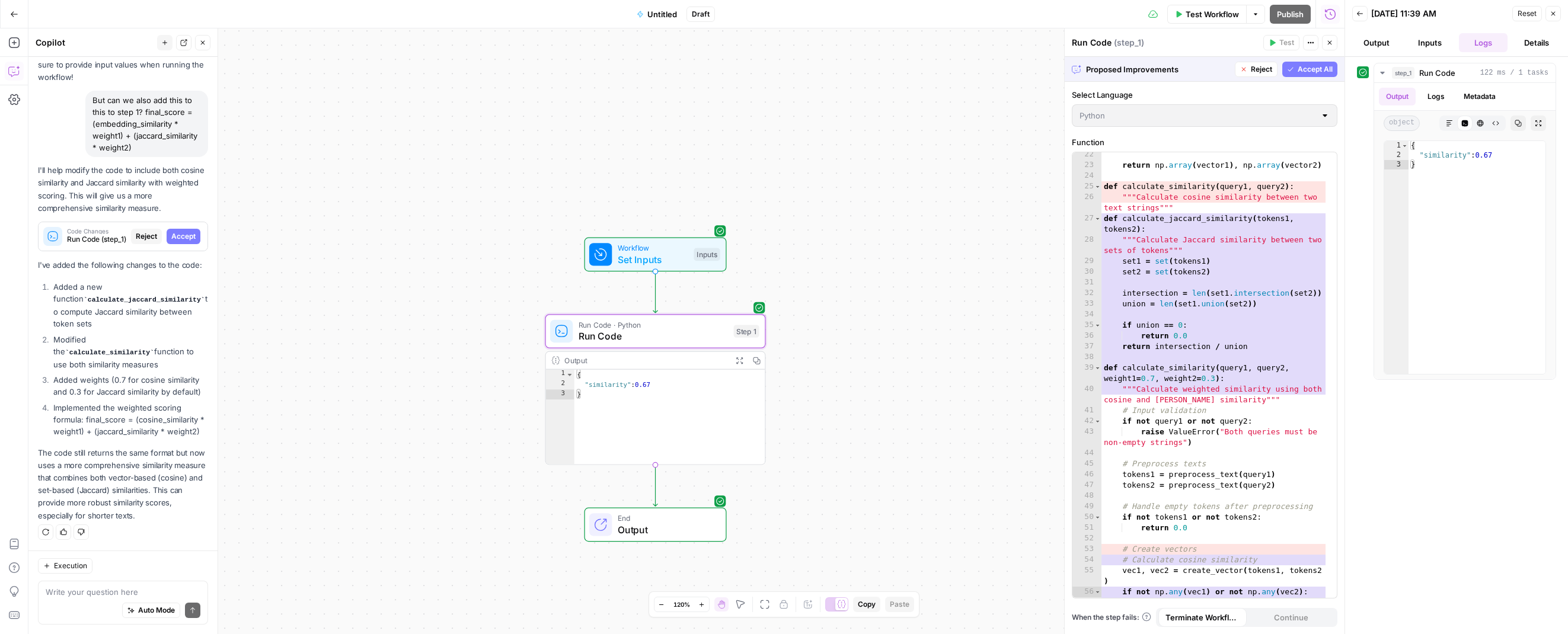
click at [178, 231] on span "Accept" at bounding box center [183, 236] width 24 height 11
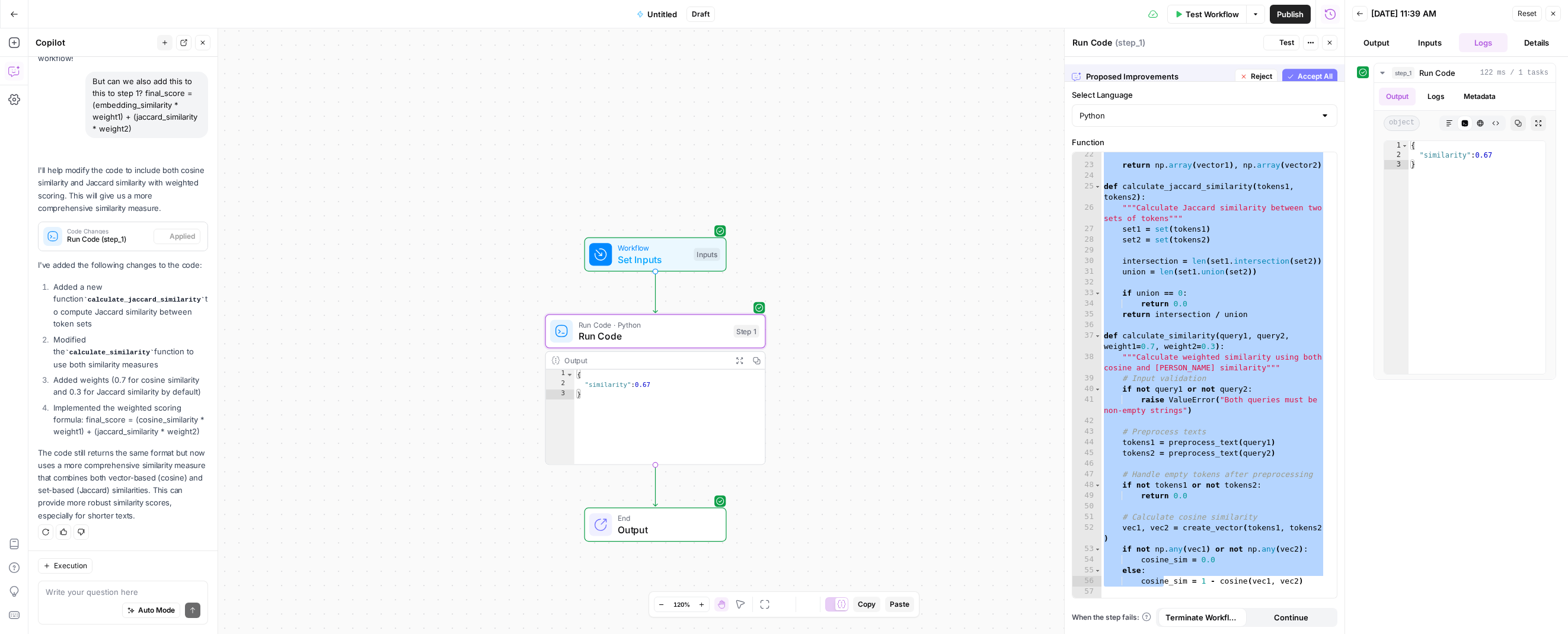
type textarea "**********"
click at [1283, 45] on span "Test" at bounding box center [1286, 43] width 15 height 11
click at [1167, 323] on div "return np . array ( vector1 ) , np . array ( vector2 ) def calculate_jaccard_si…" at bounding box center [1214, 383] width 224 height 467
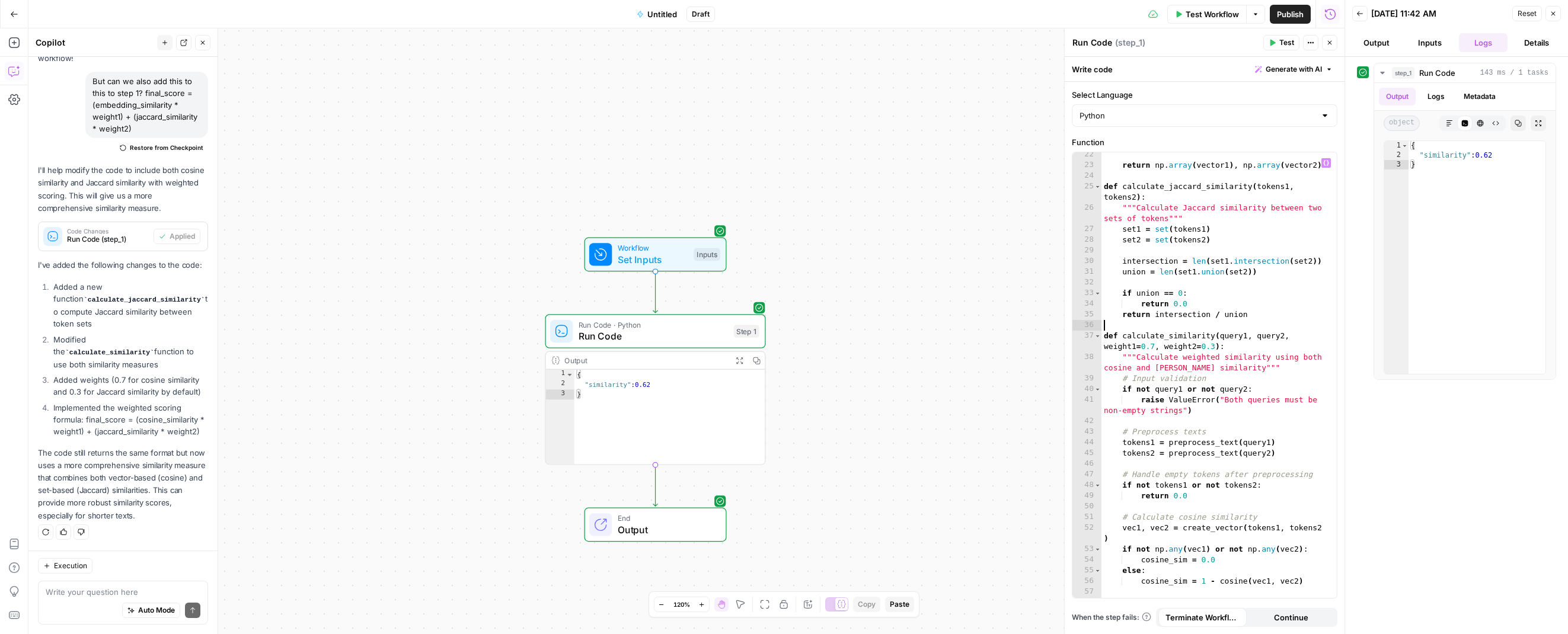
scroll to position [0, 0]
type textarea "**********"
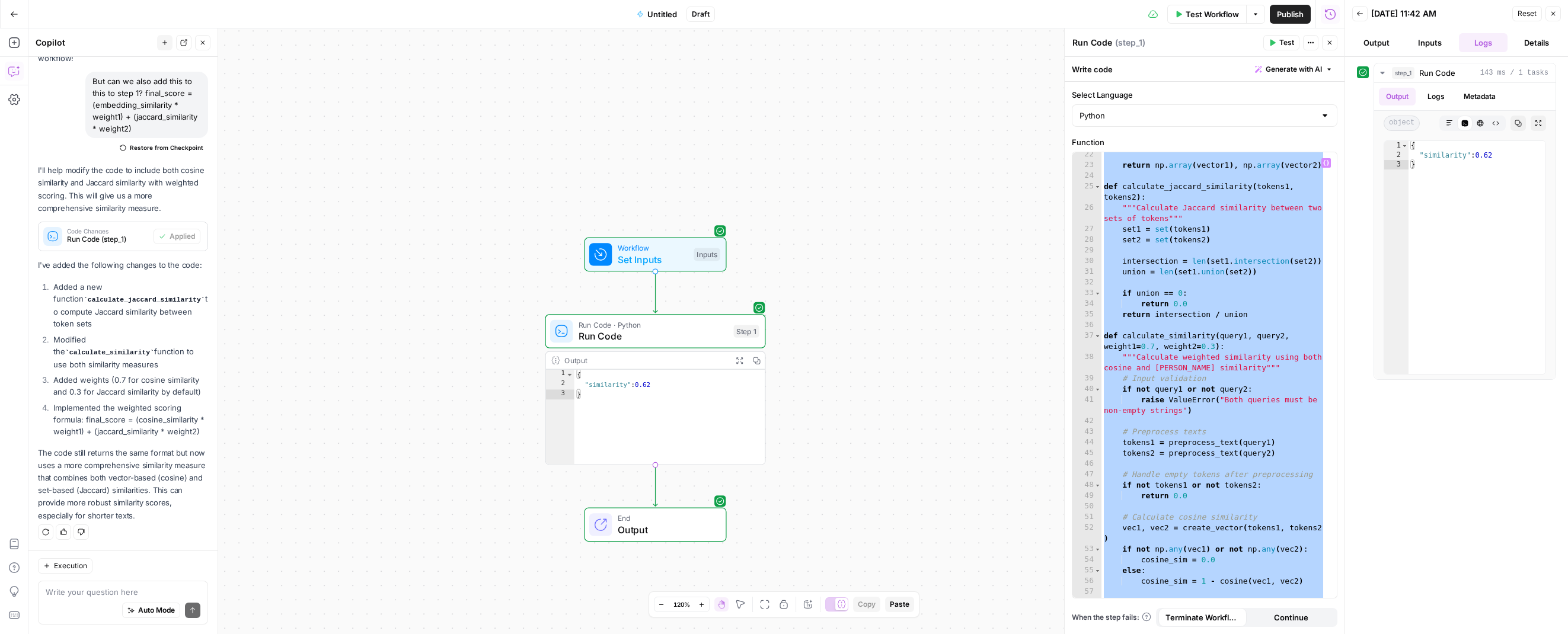
paste textarea
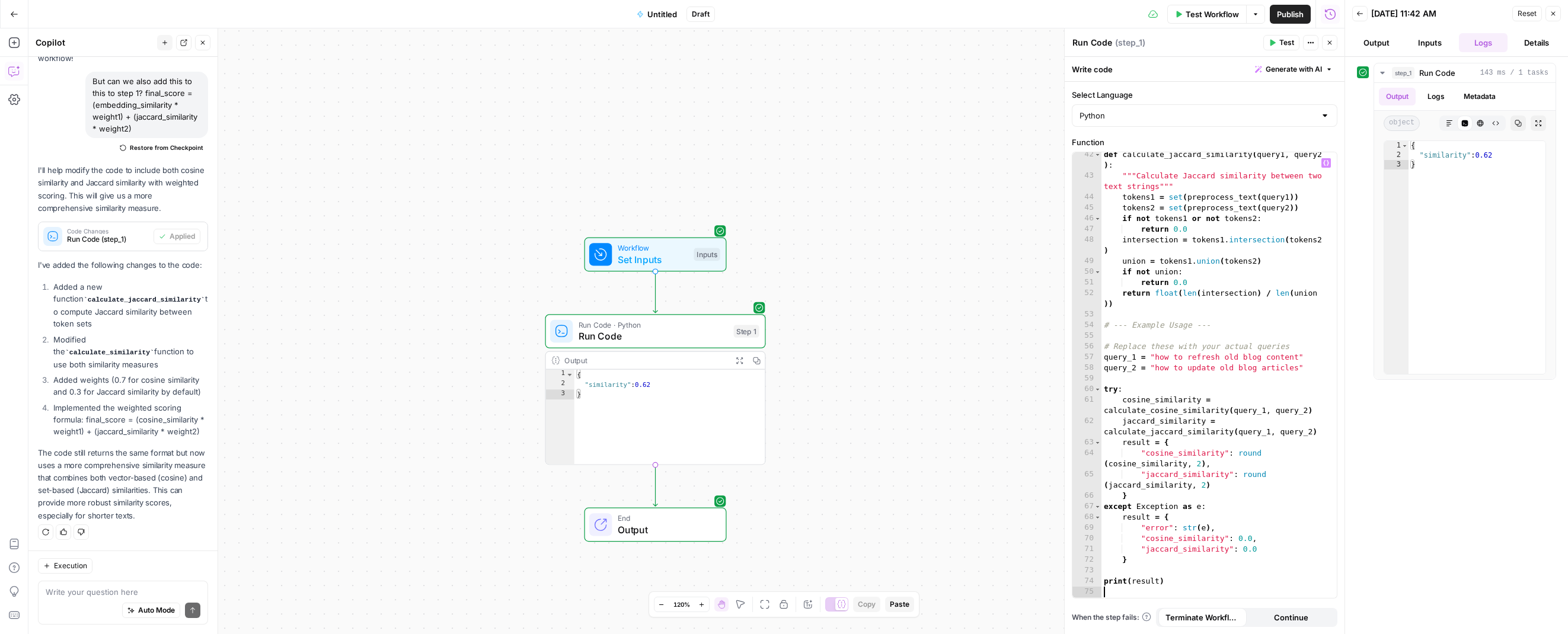
scroll to position [558, 0]
click at [1276, 42] on button "Test" at bounding box center [1281, 43] width 36 height 15
click at [104, 234] on span "Run Code (step_1)" at bounding box center [108, 239] width 82 height 11
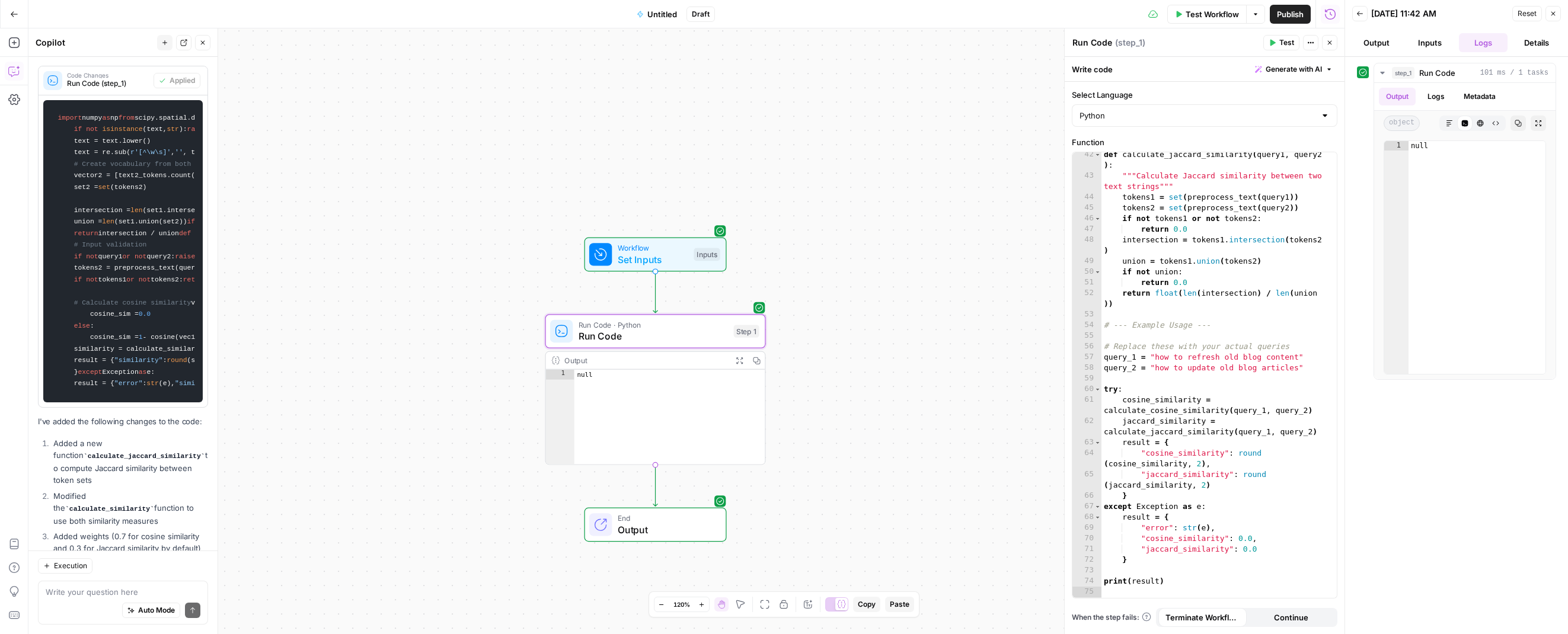
click at [73, 122] on span "import" at bounding box center [69, 118] width 24 height 7
click at [71, 122] on span "import" at bounding box center [69, 118] width 24 height 7
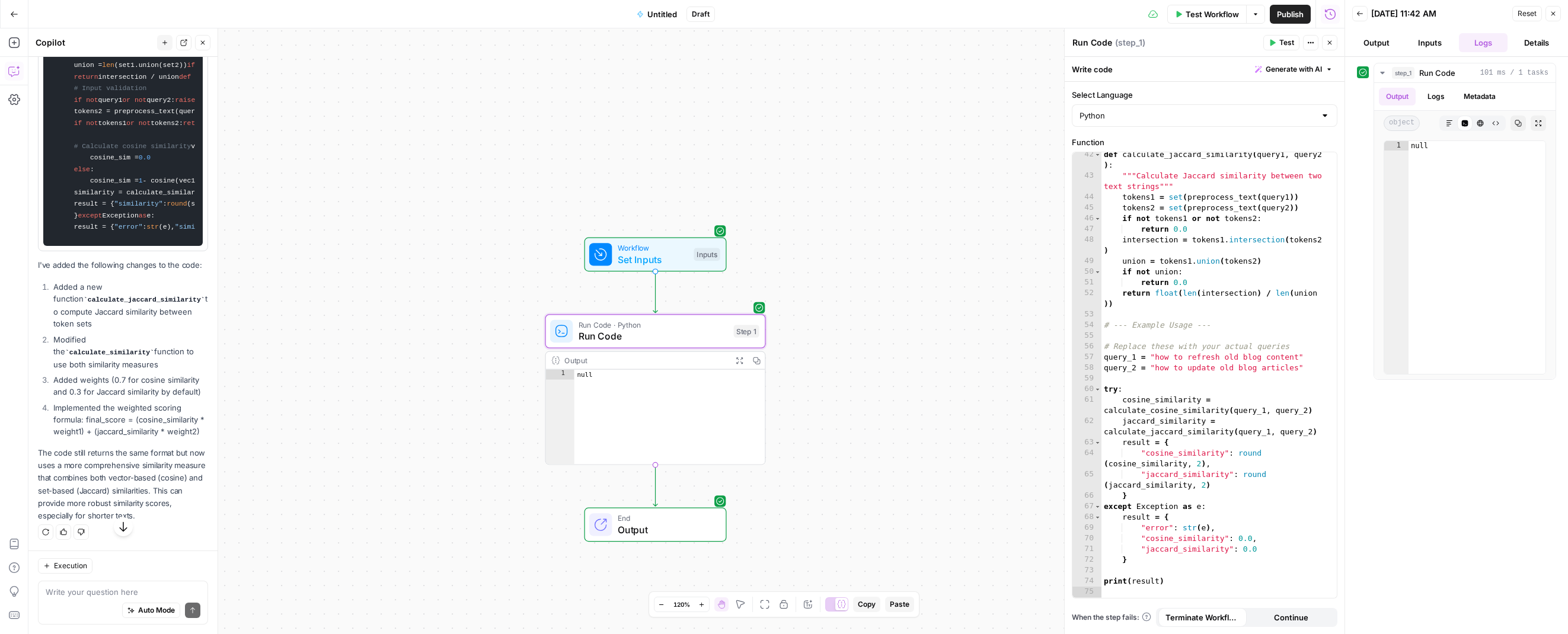
scroll to position [2227, 0]
click at [95, 238] on code "import numpy as np from scipy.spatial.distance import cosine from collections i…" at bounding box center [123, 95] width 144 height 291
click at [99, 230] on code "import numpy as np from scipy.spatial.distance import cosine from collections i…" at bounding box center [123, 95] width 144 height 291
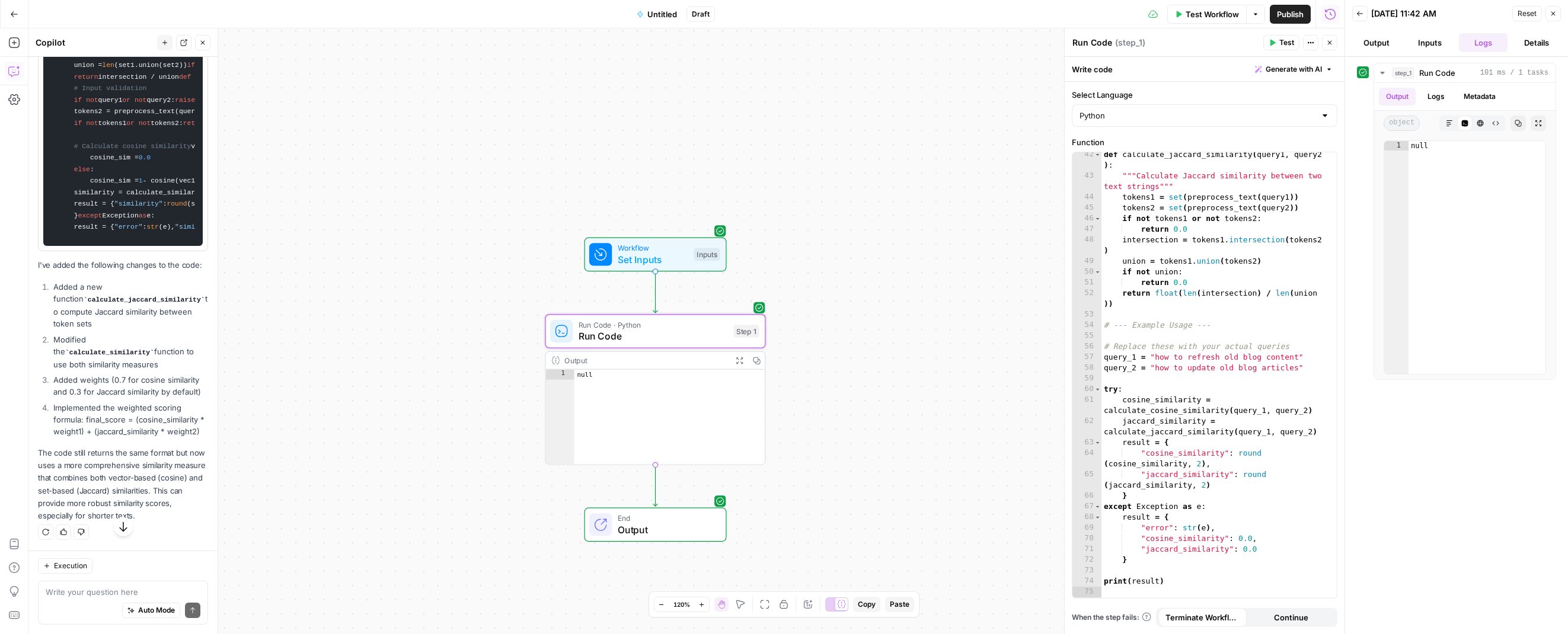
scroll to position [2231, 0]
click at [99, 230] on code "import numpy as np from scipy.spatial.distance import cosine from collections i…" at bounding box center [123, 95] width 144 height 291
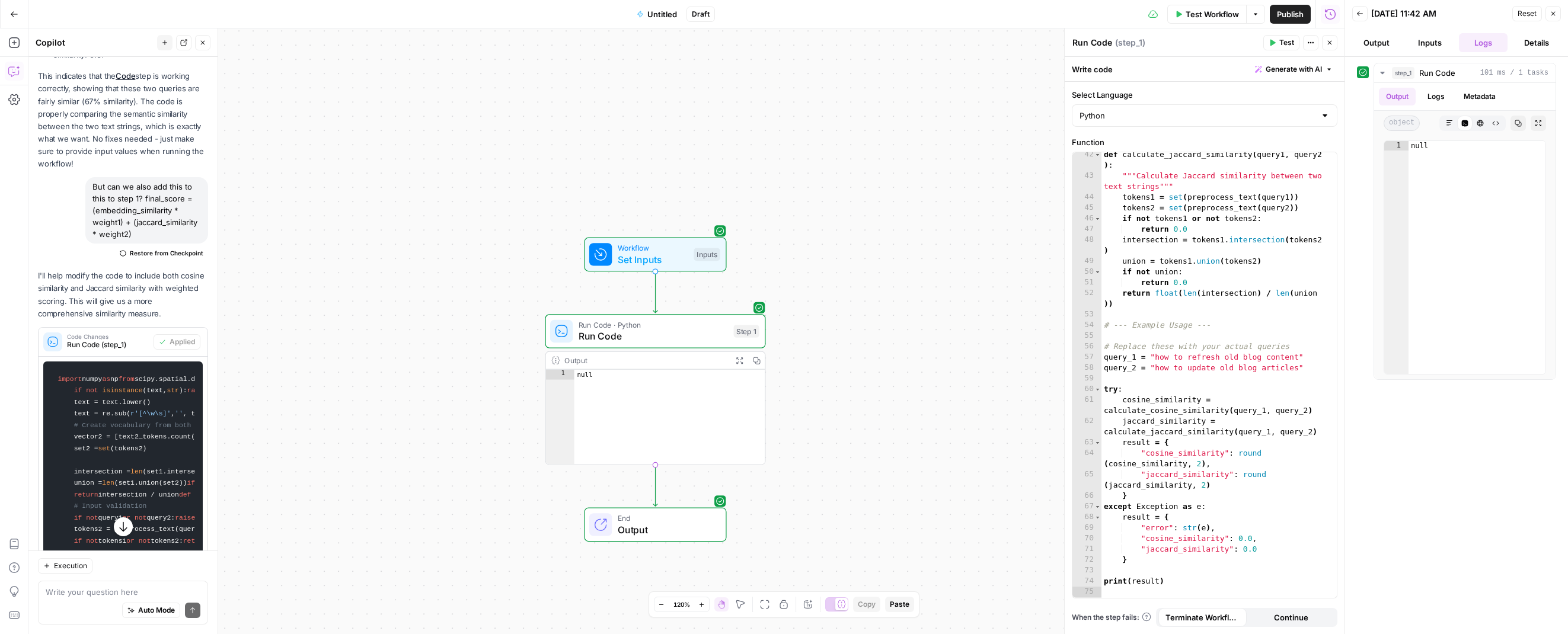
scroll to position [1257, 0]
drag, startPoint x: 53, startPoint y: 334, endPoint x: 52, endPoint y: 501, distance: 167.0
click at [52, 501] on code "import numpy as np from scipy.spatial.distance import cosine from collections i…" at bounding box center [123, 513] width 144 height 291
copy code "import numpy as np from scipy.spatial.distance import cosine from collections i…"
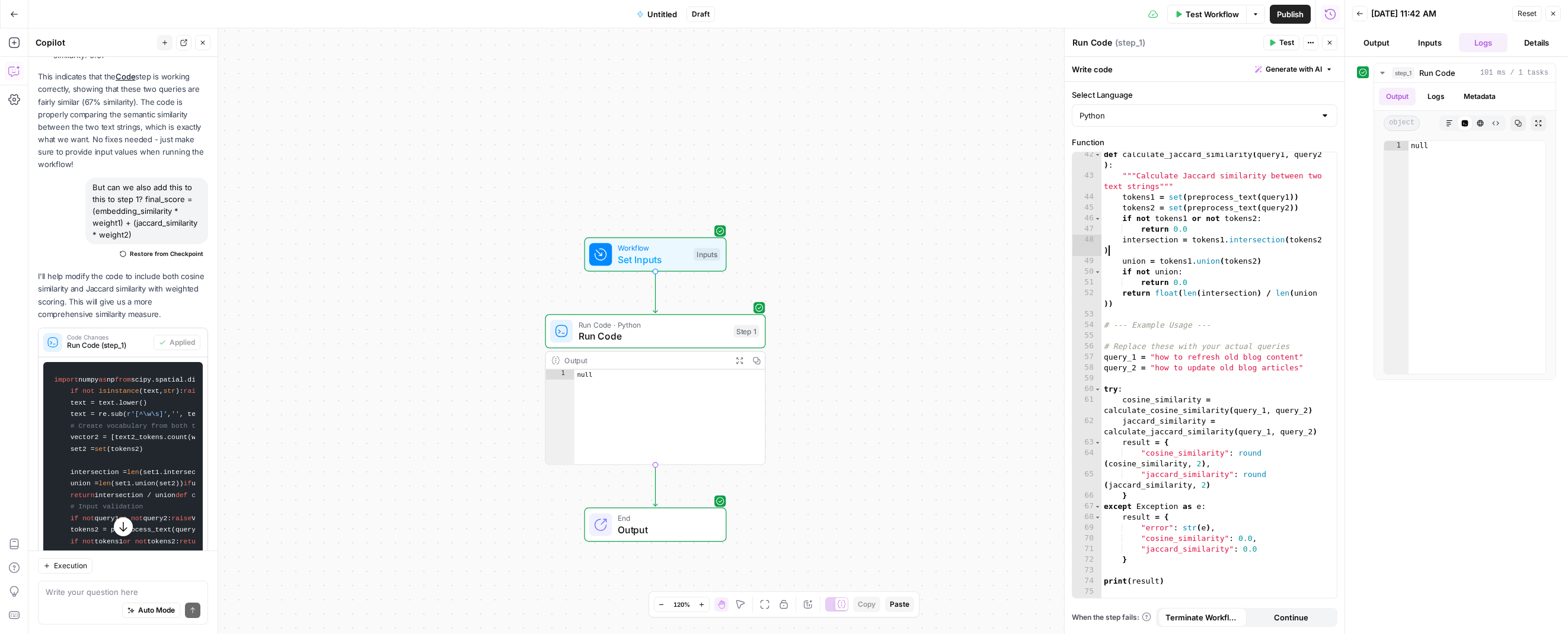
click at [1215, 252] on div "def calculate_jaccard_similarity ( query1 , query2 ) : """Calculate Jaccard sim…" at bounding box center [1214, 388] width 224 height 477
type textarea "**********"
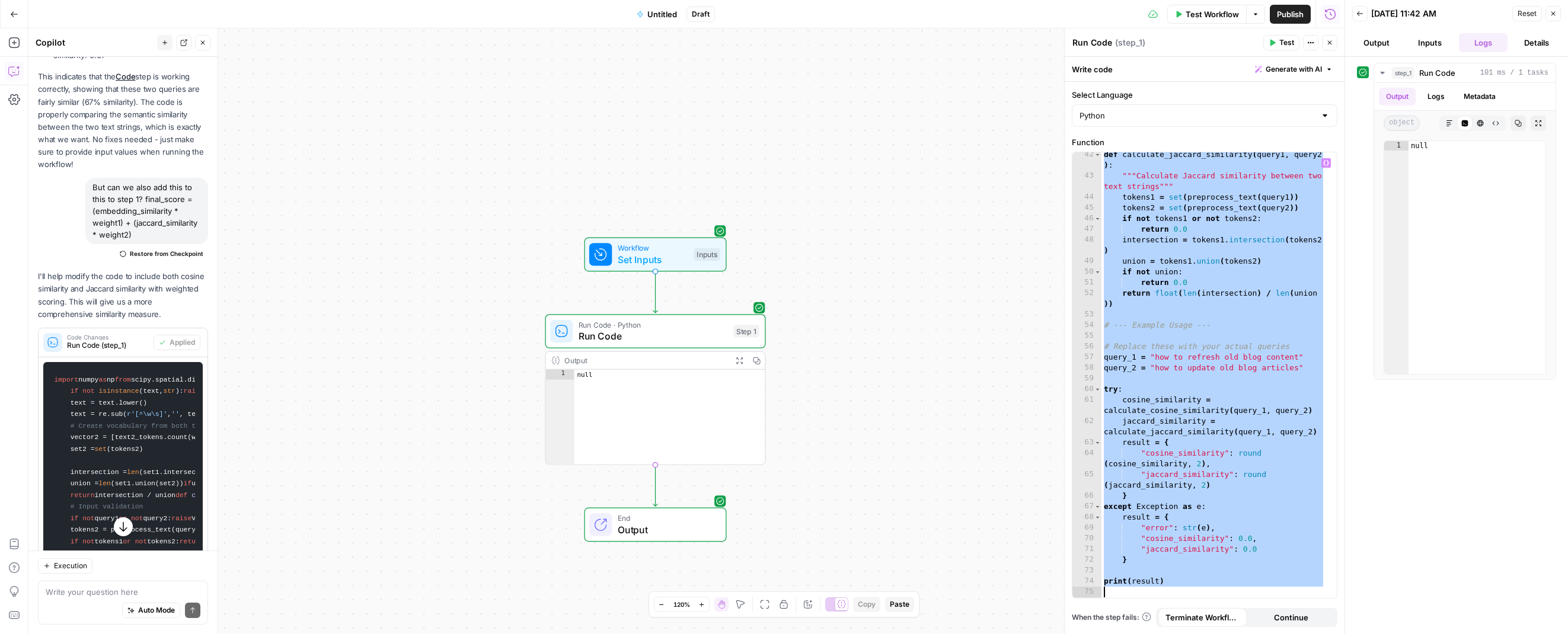
paste textarea
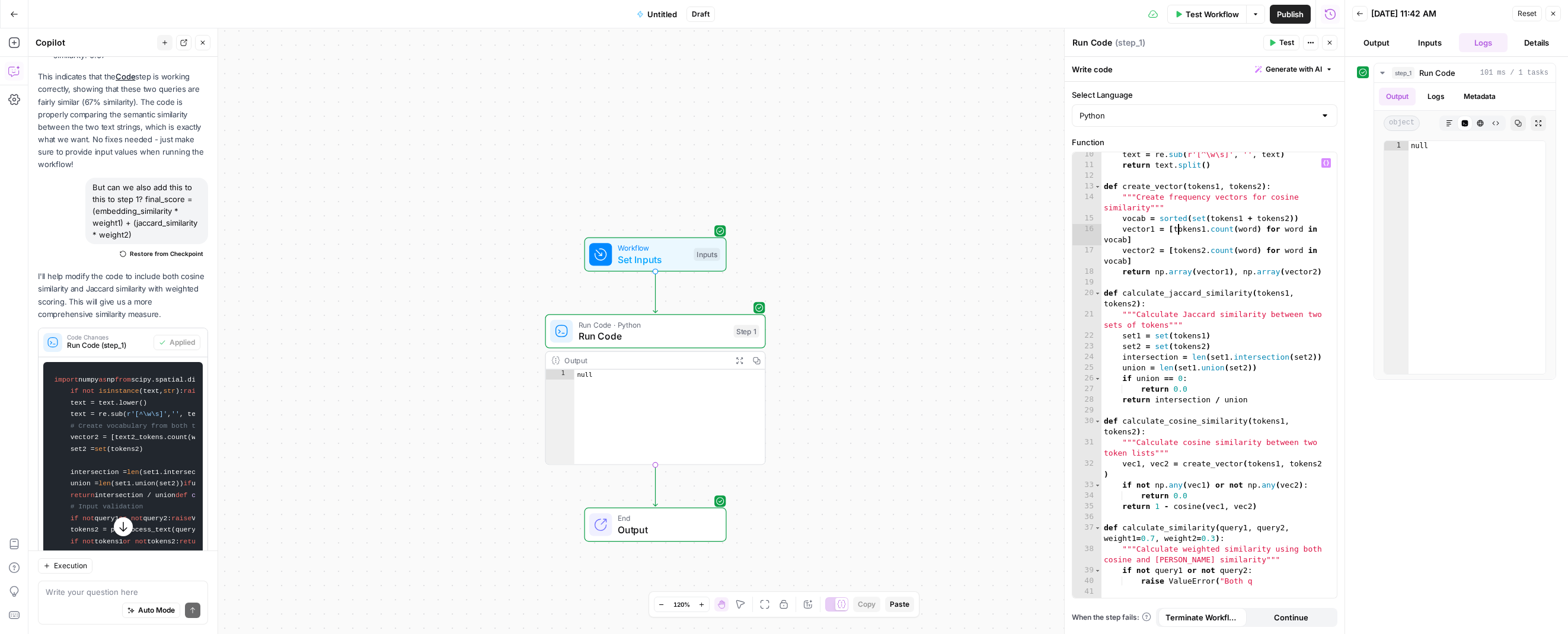
click at [1179, 229] on div "text = re . sub ( r'[^\w\s]' , '' , text ) return text . split ( ) def create_v…" at bounding box center [1214, 383] width 224 height 467
type textarea "**********"
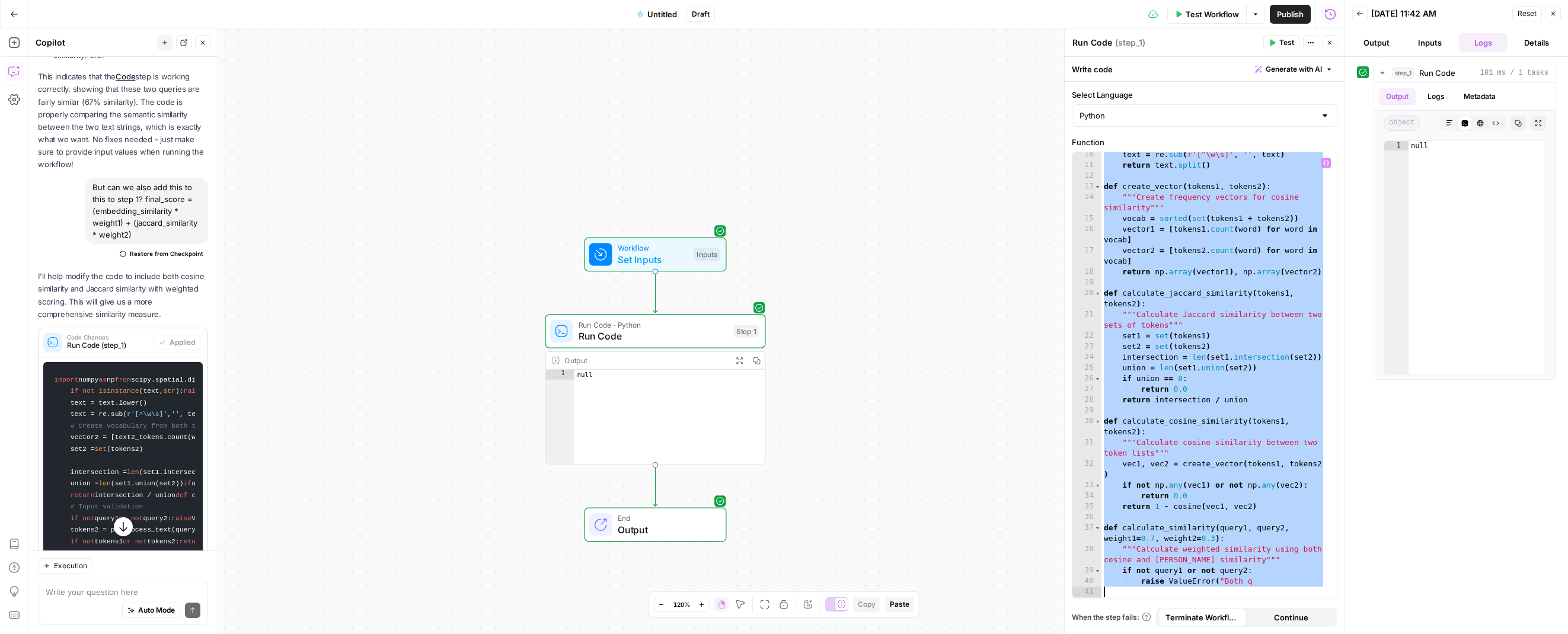
paste textarea
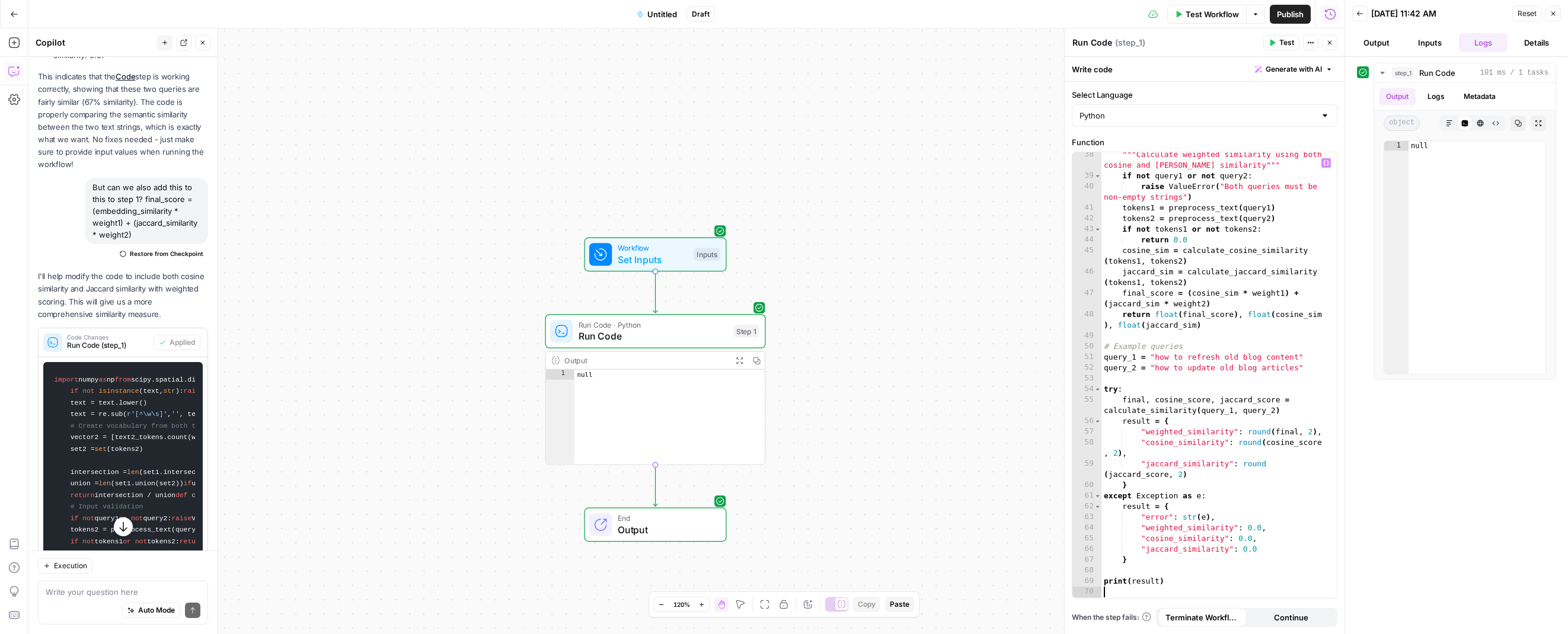
scroll to position [514, 0]
click at [1279, 43] on span "Test" at bounding box center [1286, 43] width 15 height 11
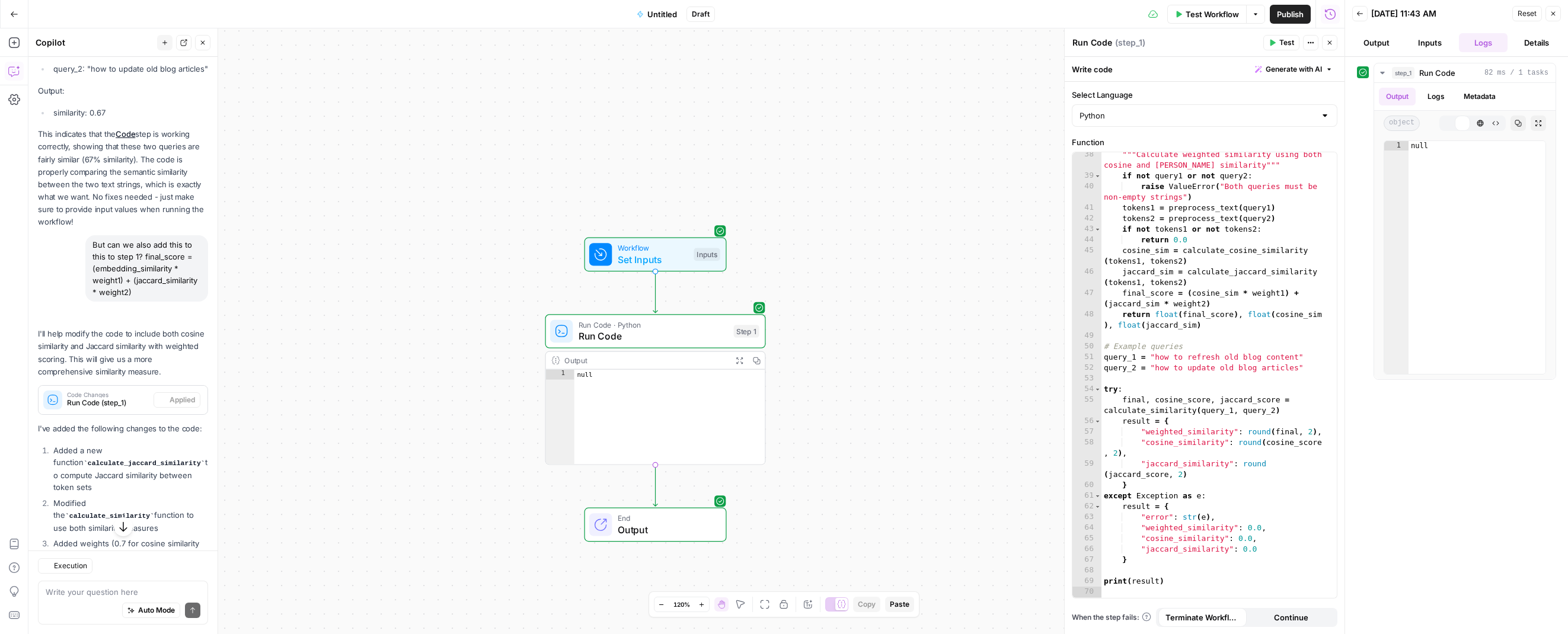
scroll to position [1257, 0]
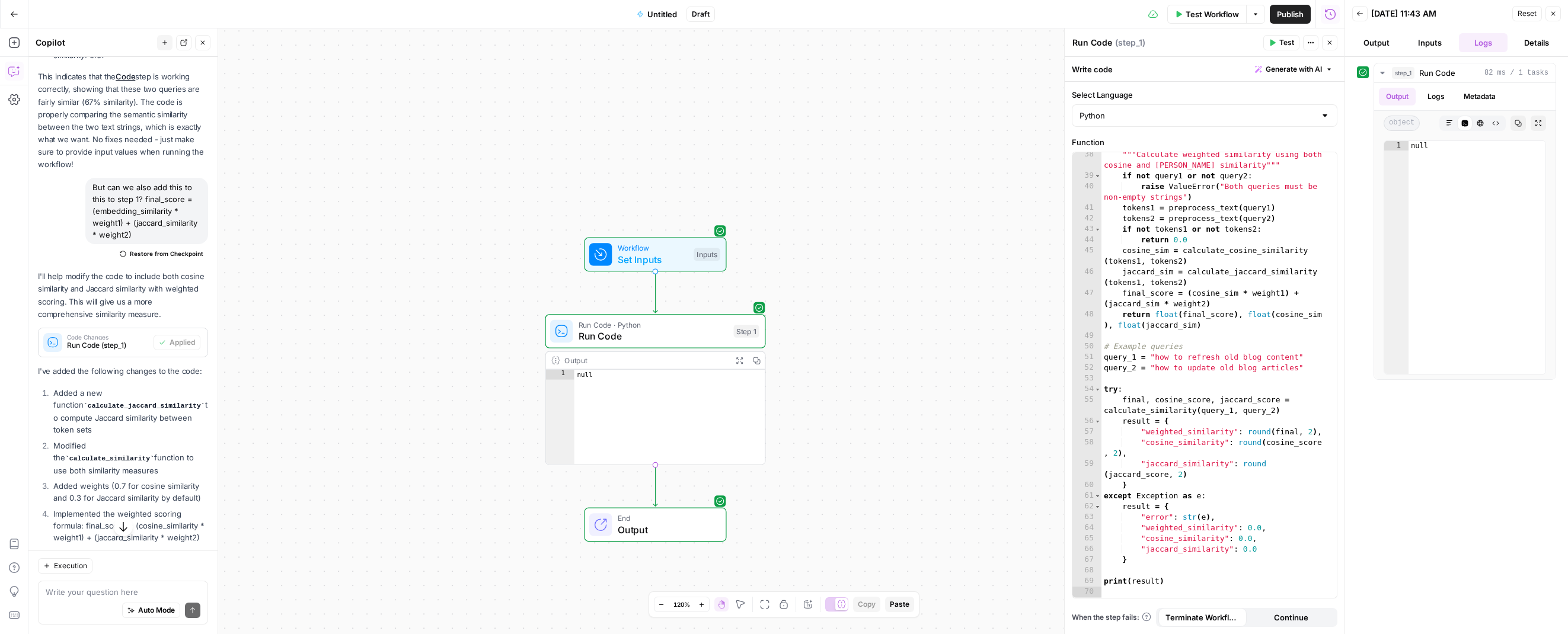
click at [43, 588] on div "Write your question here Auto Mode Send" at bounding box center [123, 602] width 170 height 44
paste textarea "Please help me fix it so it's not null."
type textarea "Please help me fix it so it's not null."
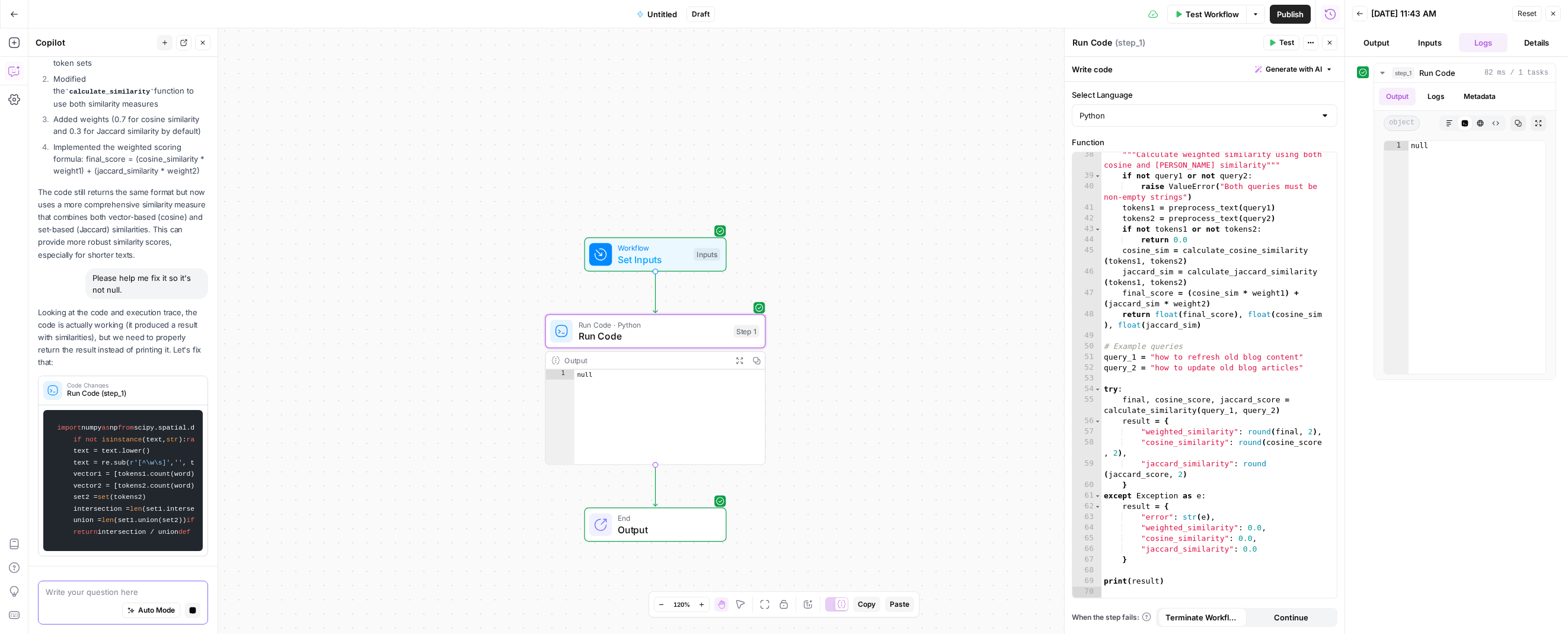
scroll to position [0, 0]
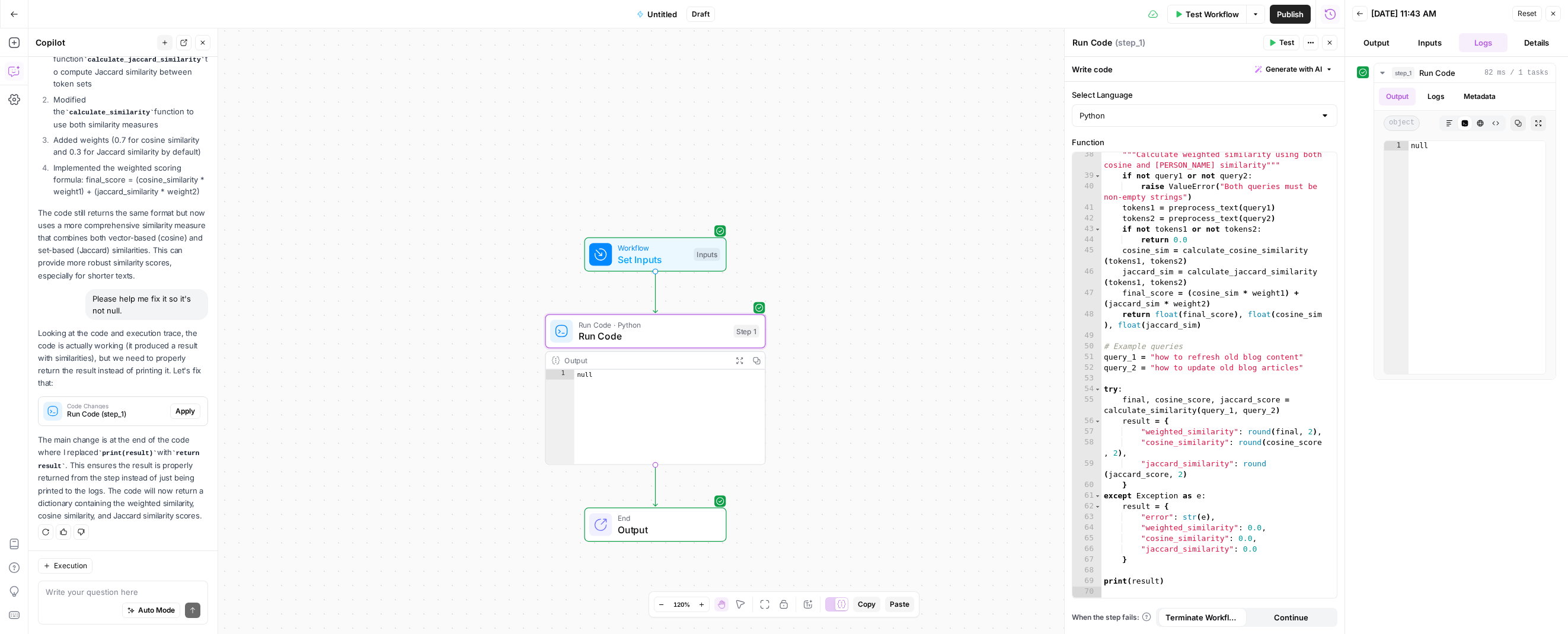
click at [180, 406] on span "Apply" at bounding box center [185, 411] width 20 height 11
type textarea "**********"
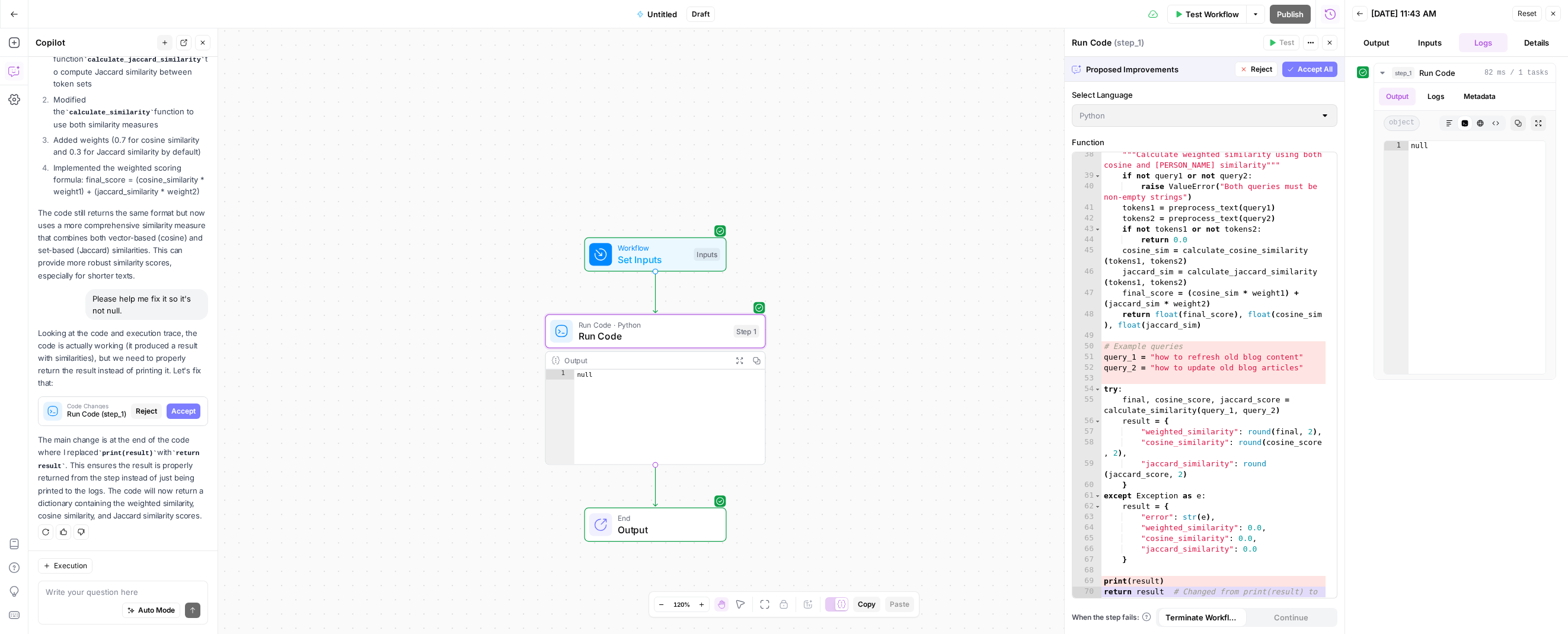
click at [179, 406] on span "Accept" at bounding box center [183, 411] width 24 height 11
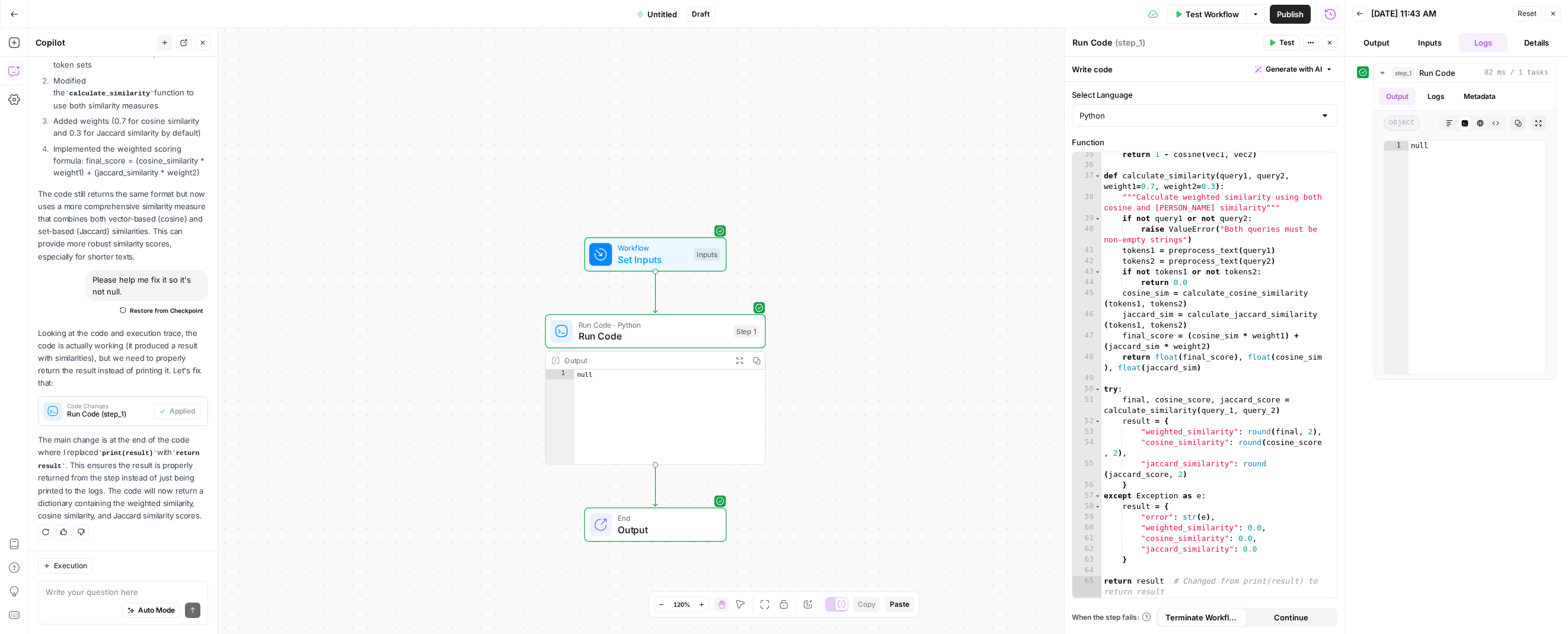
click at [1268, 50] on button "Test" at bounding box center [1281, 43] width 36 height 15
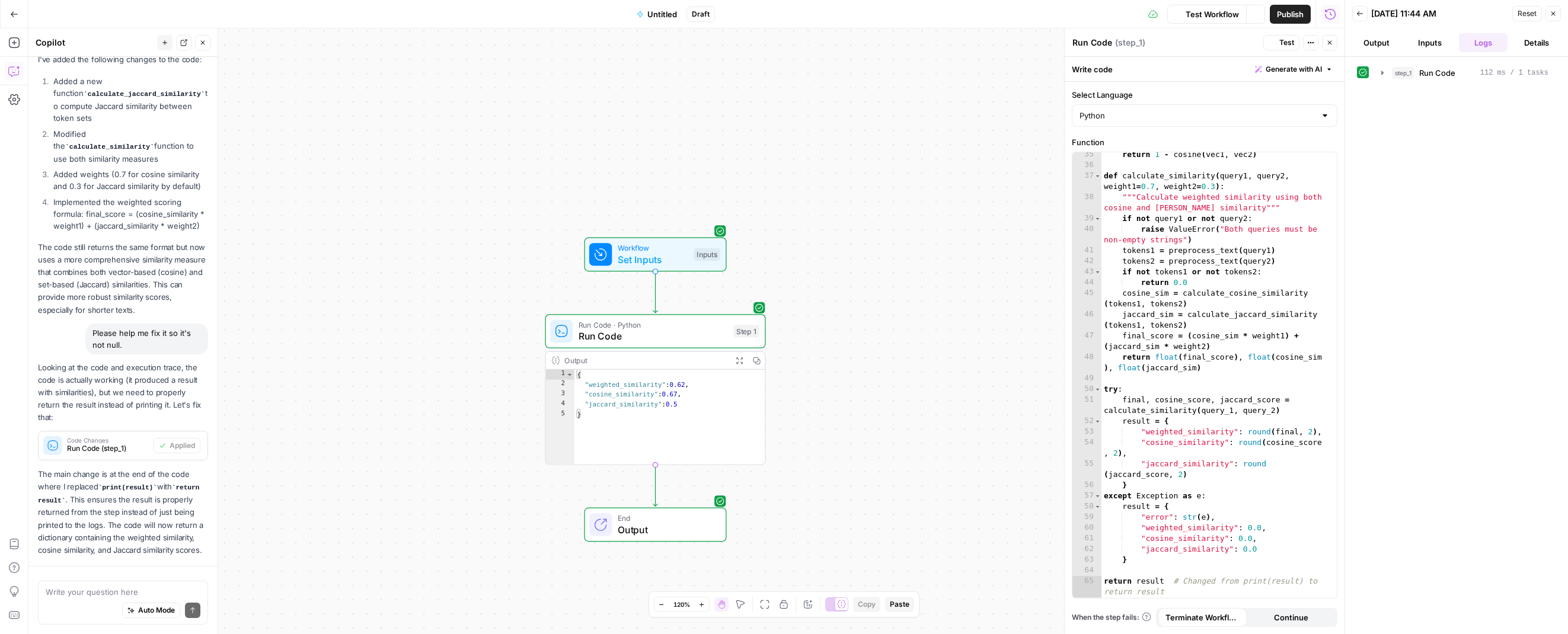
scroll to position [1790, 0]
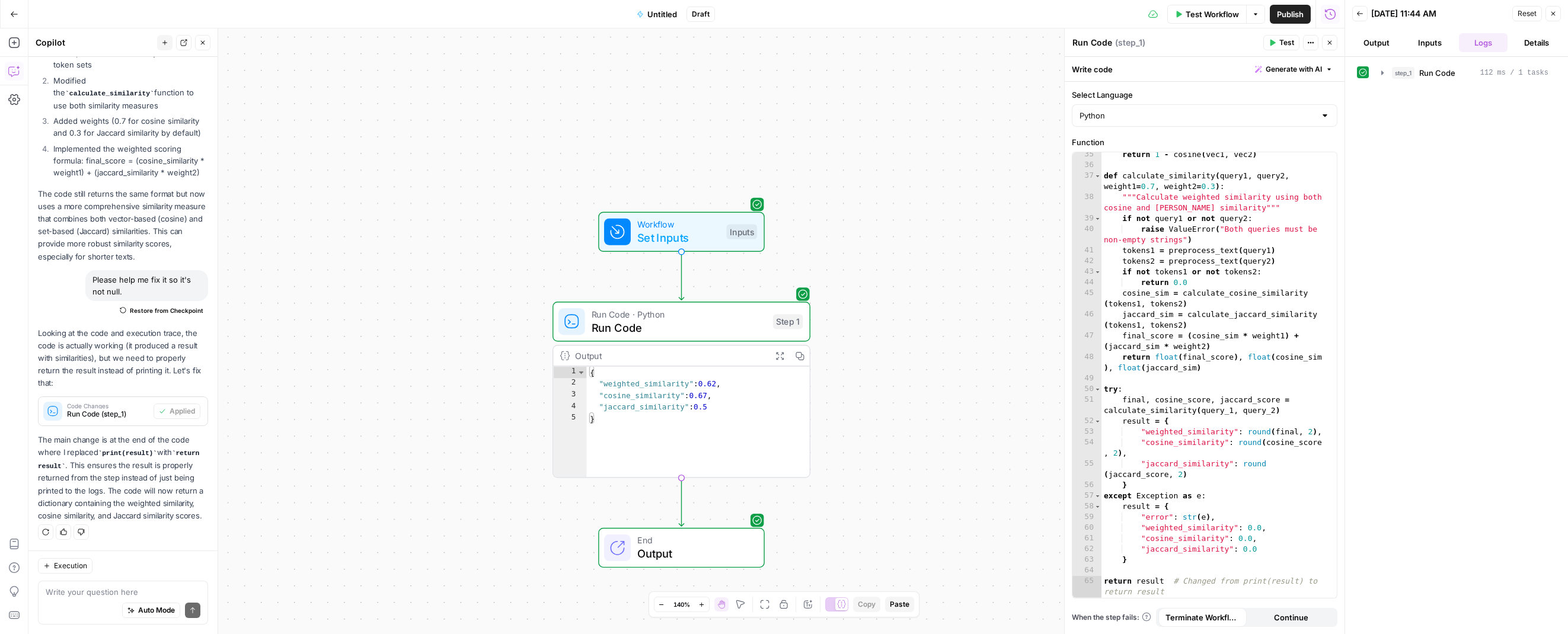
click at [464, 363] on div "Workflow Set Inputs Inputs Run Code · Python Run Code Step 1 Output Expand Outp…" at bounding box center [687, 331] width 1316 height 605
drag, startPoint x: 608, startPoint y: 416, endPoint x: 586, endPoint y: 367, distance: 53.7
click at [587, 367] on div "{ "weighted_similarity" : 0.62 , "cosine_similarity" : 0.67 , "jaccard_similari…" at bounding box center [699, 433] width 223 height 133
type textarea "**********"
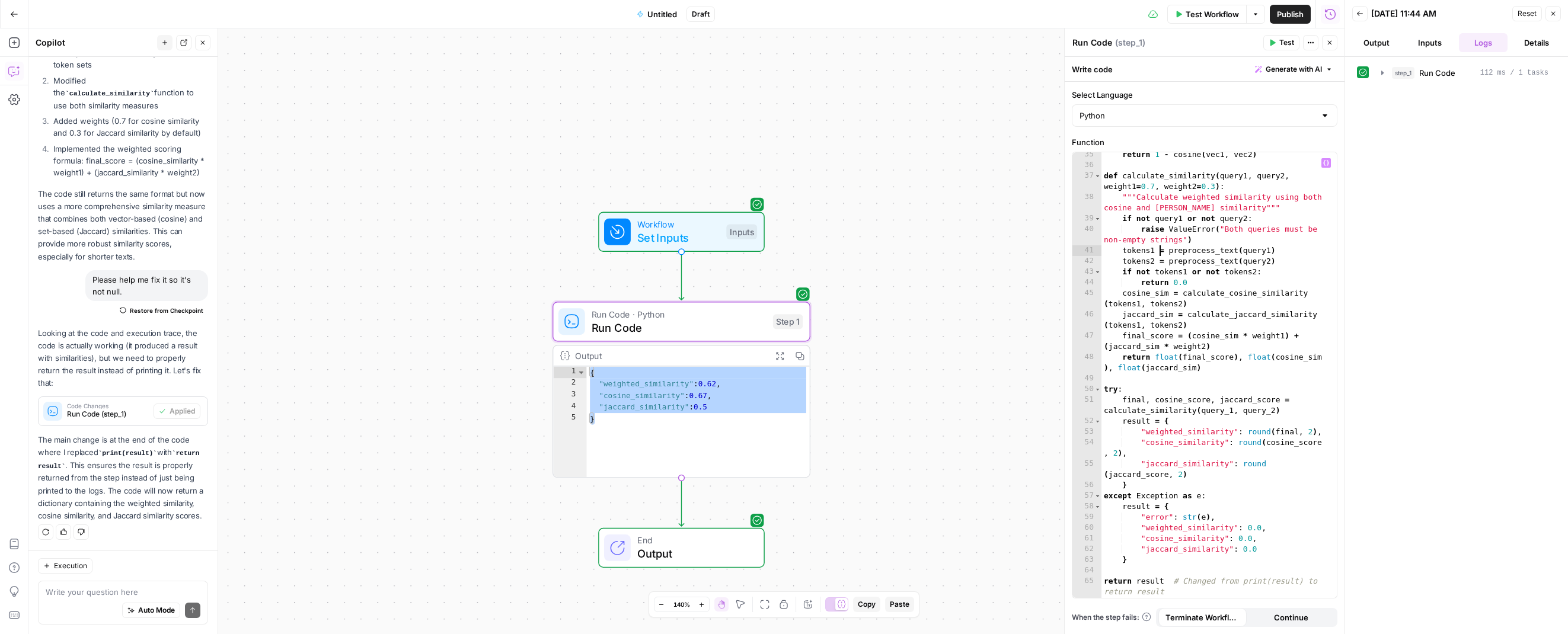
click at [1159, 255] on div "return 1 - cosine ( vec1 , vec2 ) def calculate_similarity ( query1 , query2 , …" at bounding box center [1214, 388] width 224 height 477
type textarea "**********"
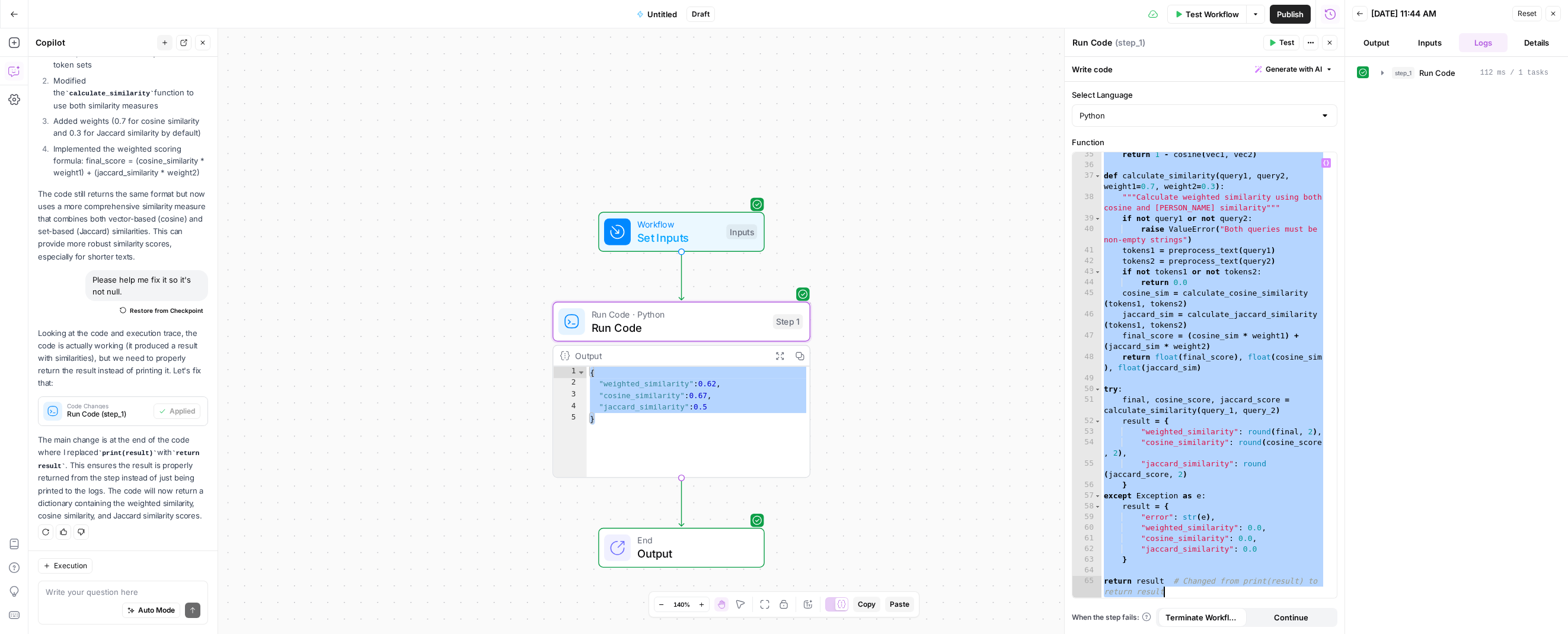
click at [662, 13] on span "Untitled" at bounding box center [662, 14] width 30 height 12
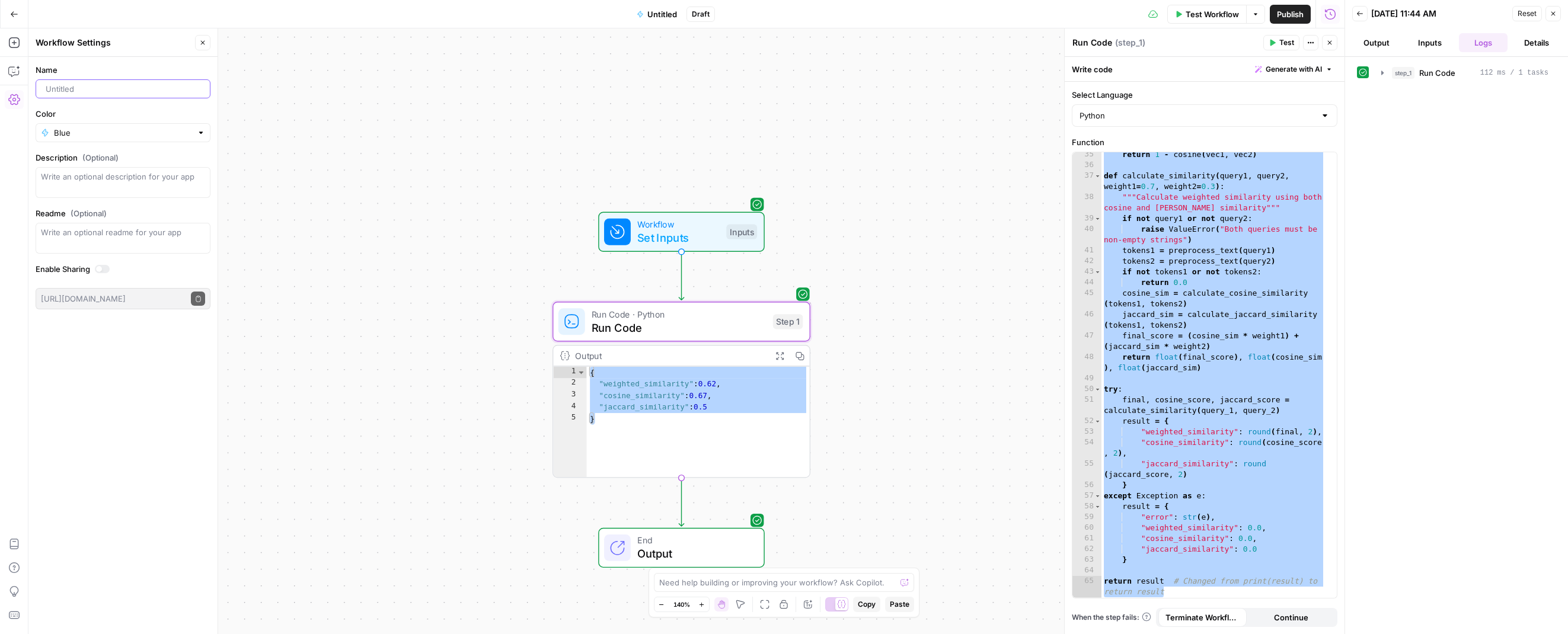
click at [73, 89] on input "Name" at bounding box center [125, 88] width 159 height 12
type input "Query Similarity"
click at [106, 177] on textarea "Description (Optional)" at bounding box center [123, 182] width 164 height 24
paste textarea "Determines the Jaccard similarity, semantic similarity, and weighted similarity…"
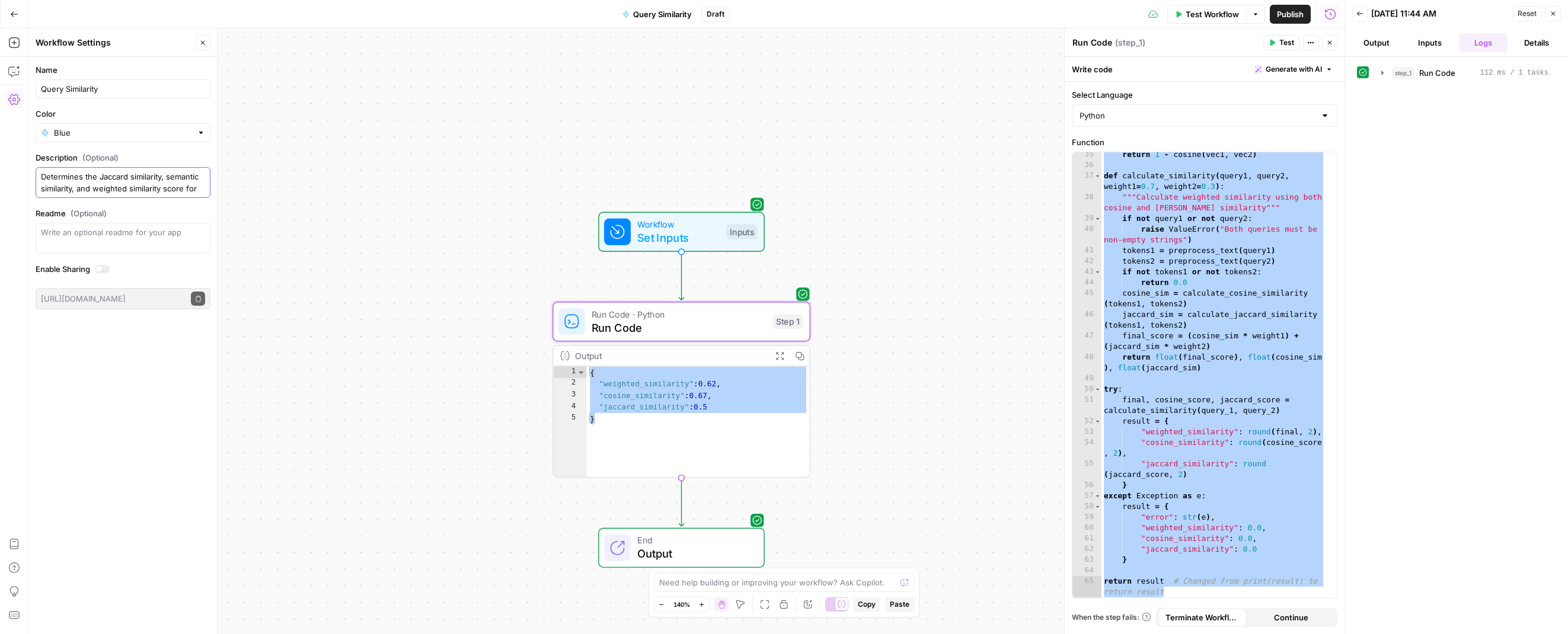
type textarea "Determines the Jaccard similarity, semantic similarity, and weighted similarity…"
click at [1291, 16] on span "Publish" at bounding box center [1290, 14] width 27 height 12
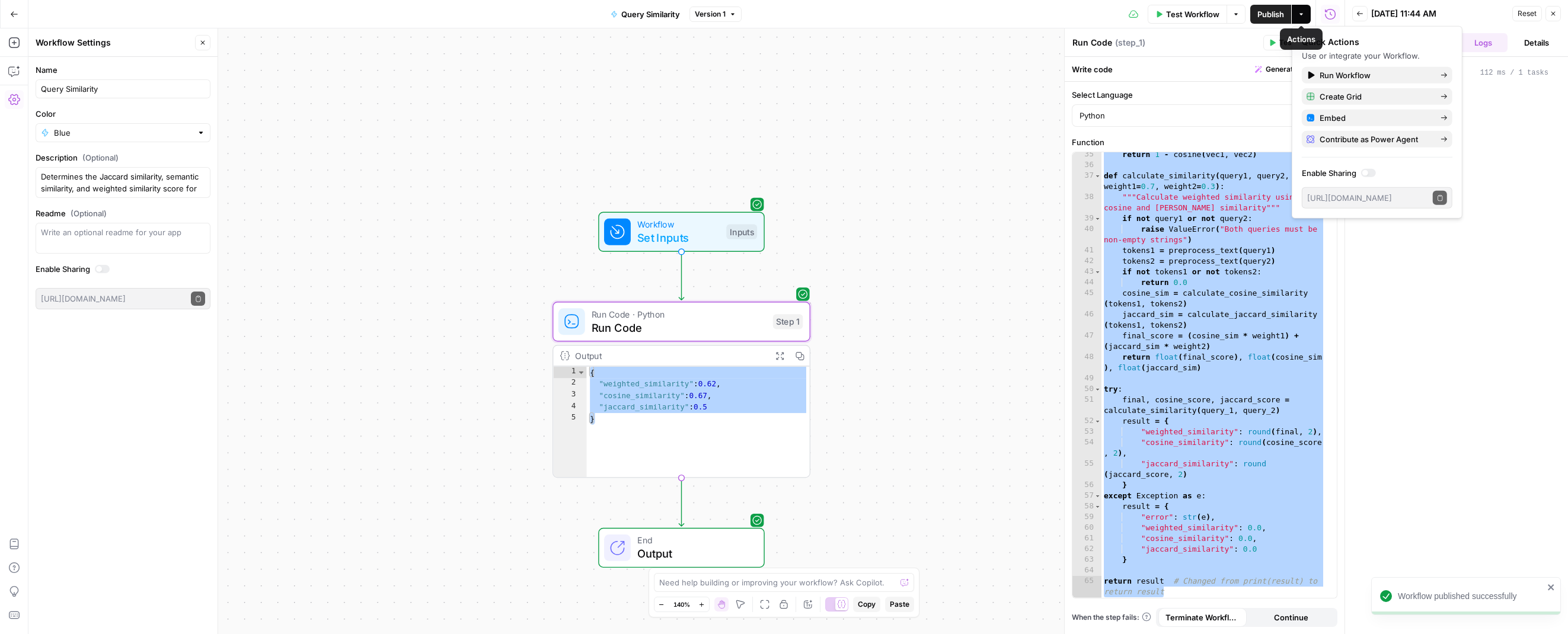
click at [1299, 13] on icon "button" at bounding box center [1301, 14] width 7 height 7
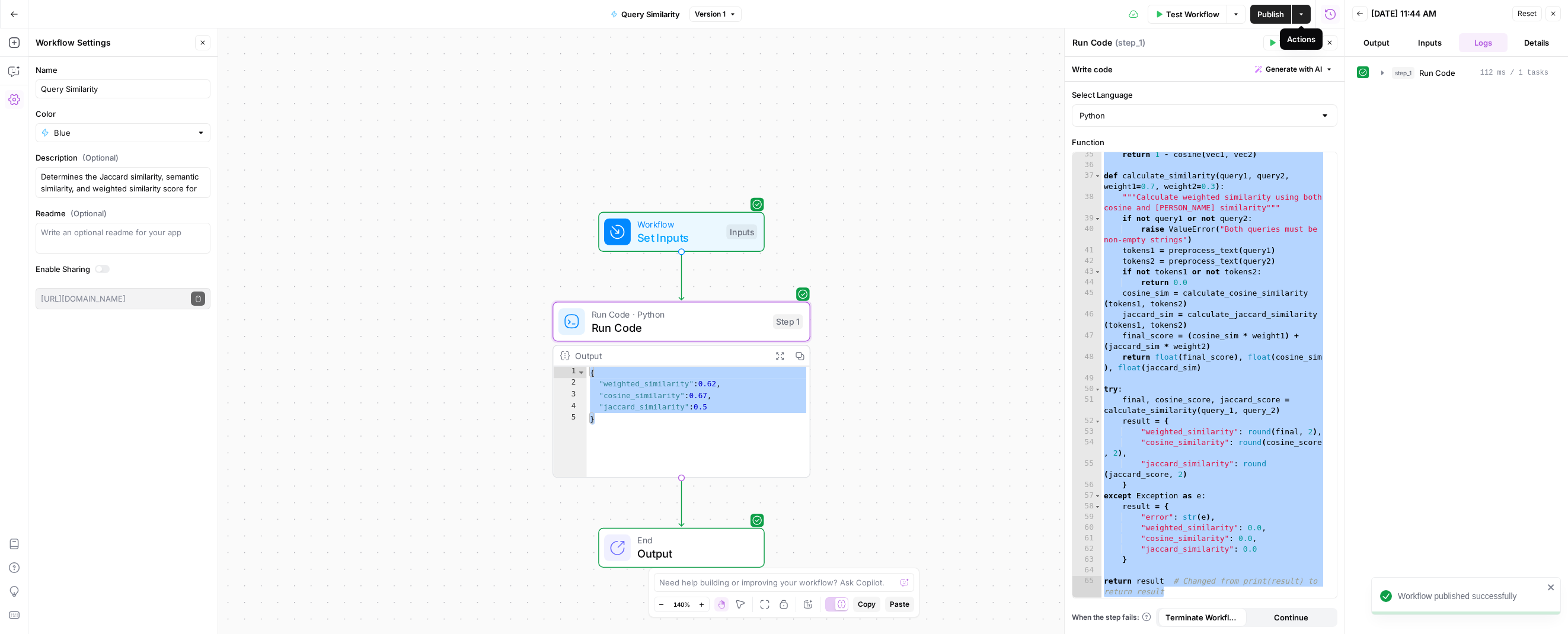
click at [1300, 17] on icon "button" at bounding box center [1301, 14] width 7 height 7
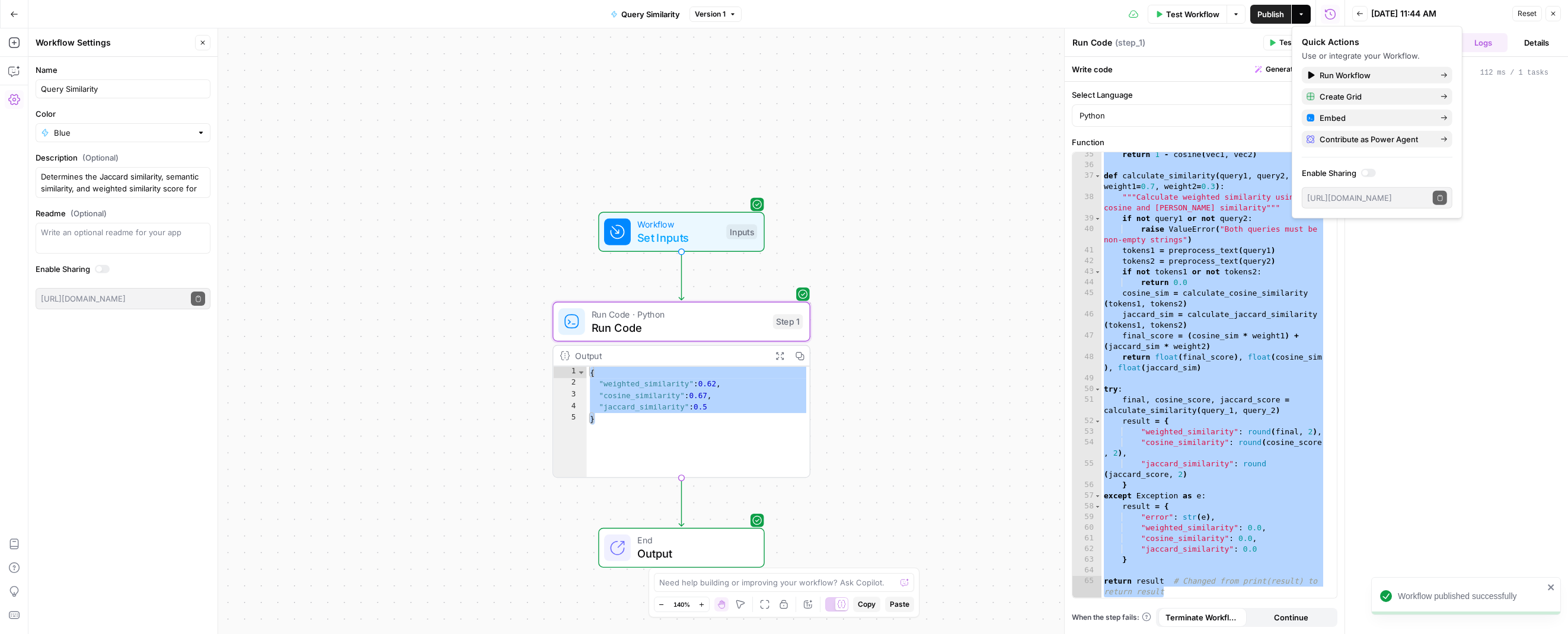
drag, startPoint x: 1364, startPoint y: 172, endPoint x: 1382, endPoint y: 173, distance: 18.0
click at [1365, 172] on div at bounding box center [1365, 173] width 6 height 6
click at [1439, 198] on icon "button" at bounding box center [1440, 197] width 6 height 6
